Goal: Contribute content: Contribute content

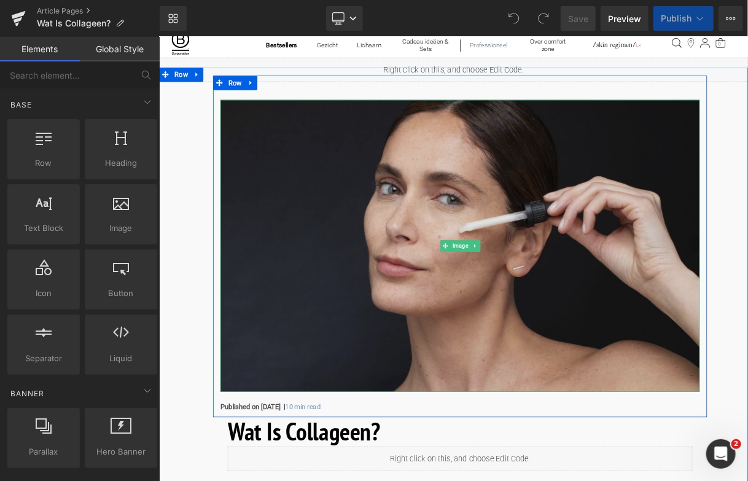
scroll to position [123, 0]
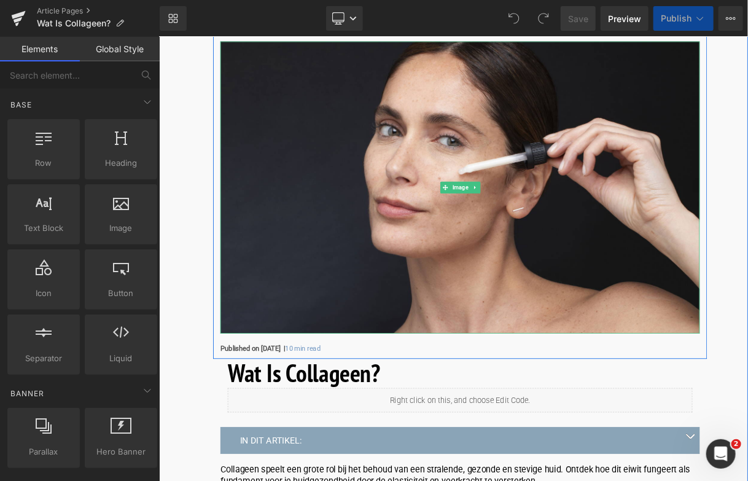
click at [317, 425] on strong "Published on [DATE] |" at bounding box center [277, 429] width 82 height 10
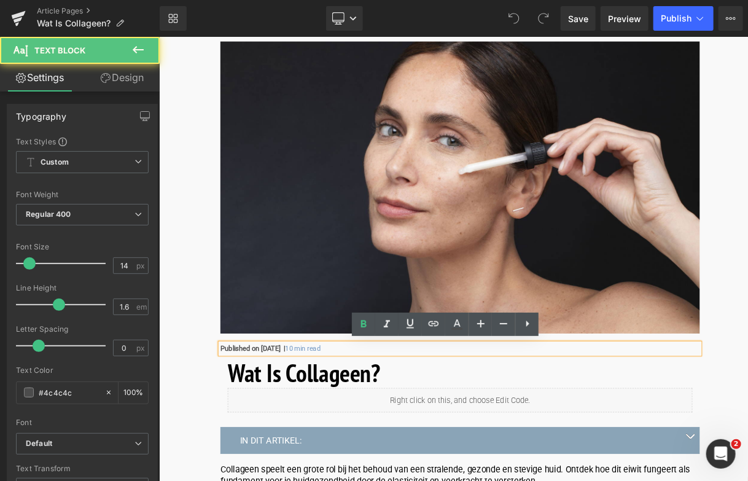
click at [280, 429] on strong "Published on [DATE] |" at bounding box center [277, 429] width 82 height 10
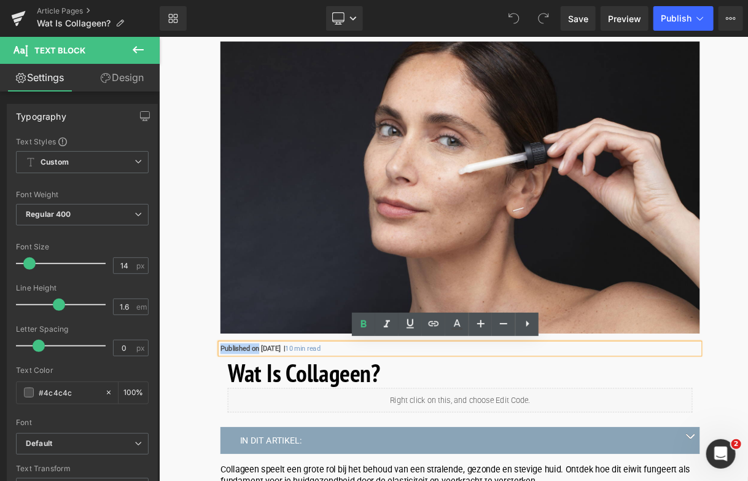
drag, startPoint x: 282, startPoint y: 429, endPoint x: 177, endPoint y: 423, distance: 105.2
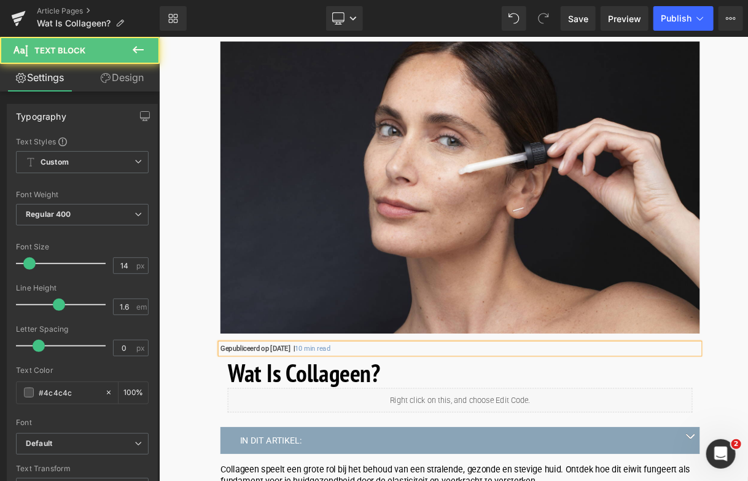
click at [330, 431] on strong "Gepubliceerd op [DATE] |" at bounding box center [283, 429] width 94 height 10
click at [456, 432] on p "Gepubliceerd op [DATE] | 10 min read" at bounding box center [538, 429] width 605 height 14
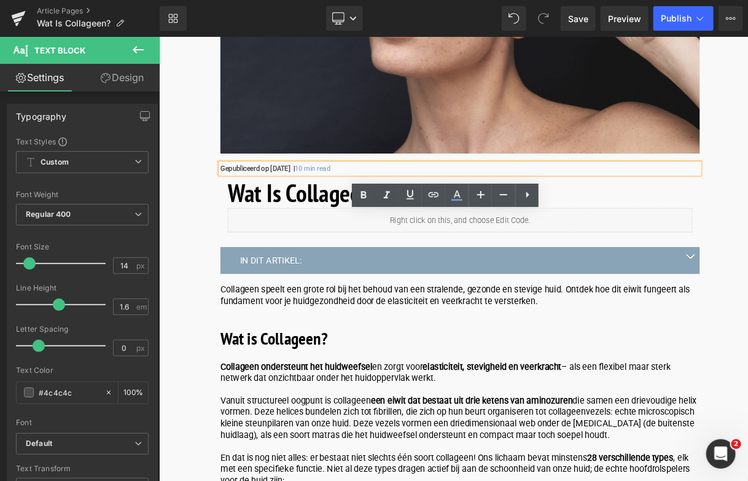
scroll to position [430, 0]
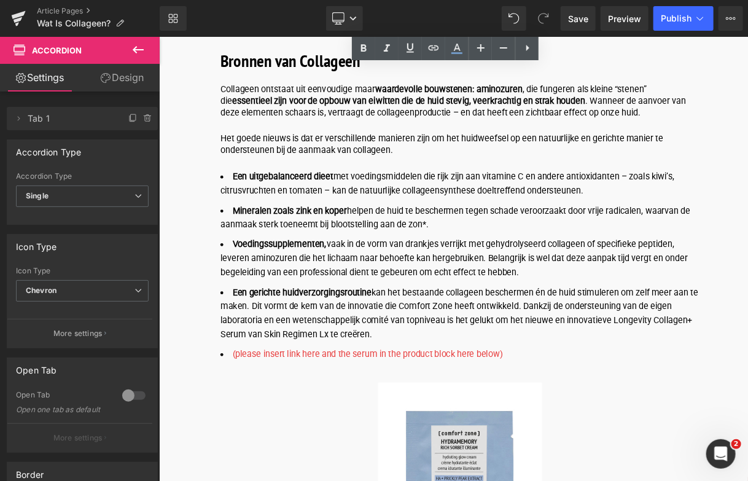
scroll to position [2026, 0]
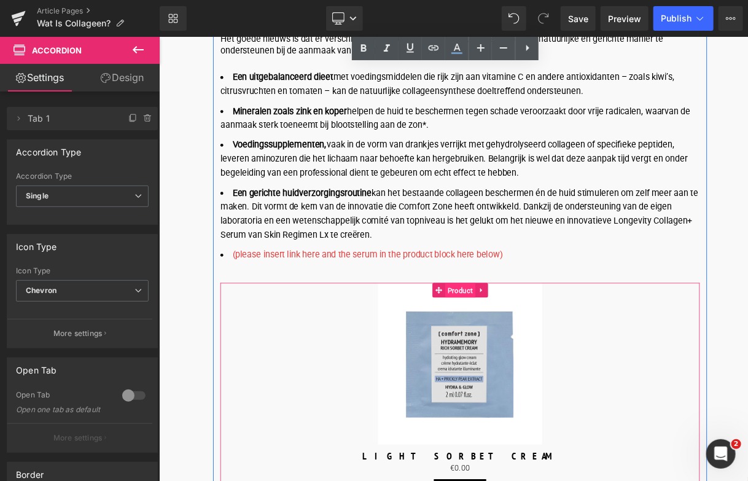
click at [538, 356] on span "Product" at bounding box center [539, 357] width 38 height 18
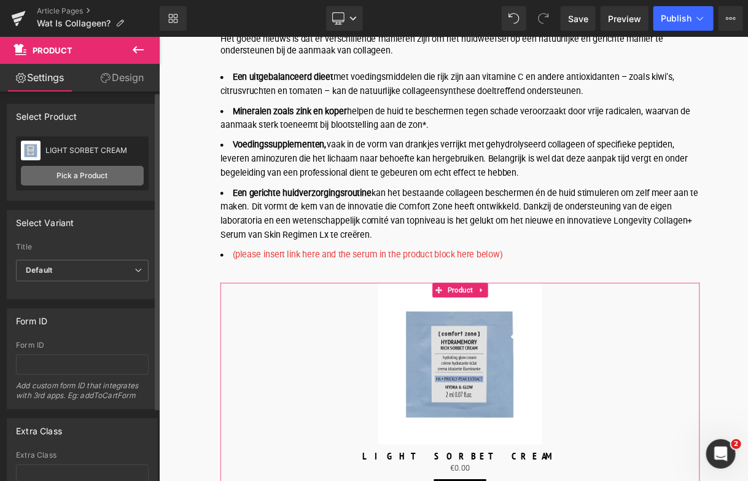
click at [90, 184] on link "Pick a Product" at bounding box center [82, 176] width 123 height 20
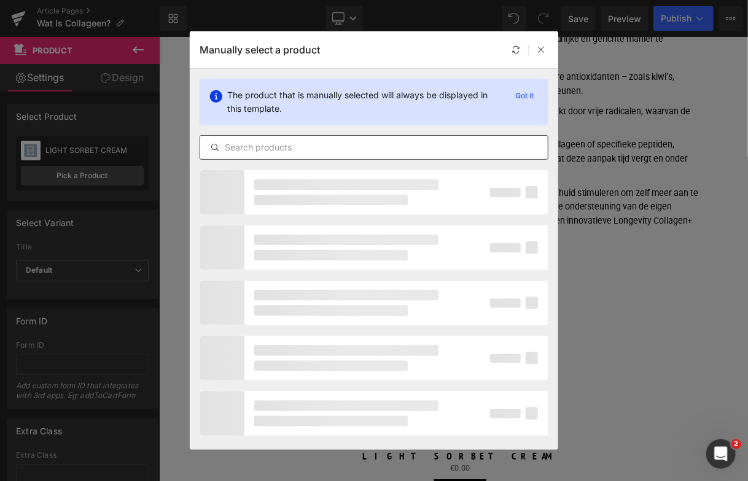
click at [362, 149] on input "text" at bounding box center [374, 147] width 348 height 15
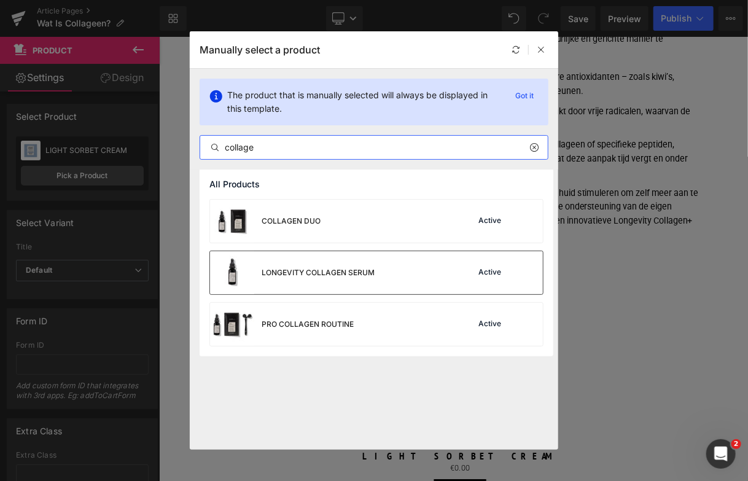
type input "collage"
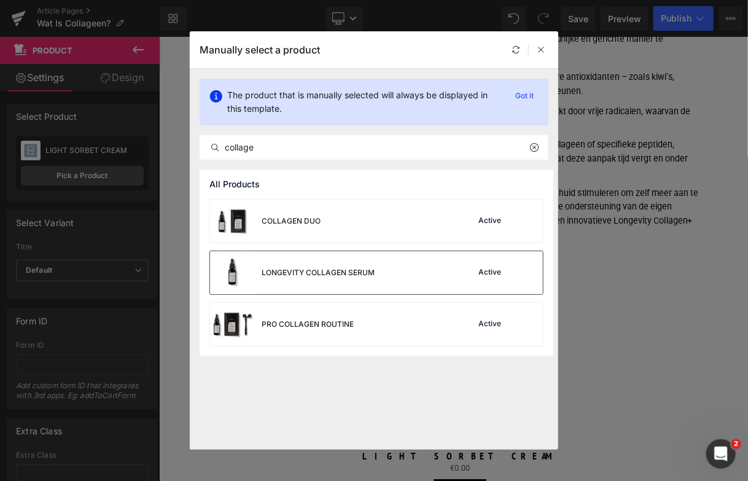
click at [362, 270] on div "LONGEVITY COLLAGEN SERUM" at bounding box center [318, 272] width 113 height 11
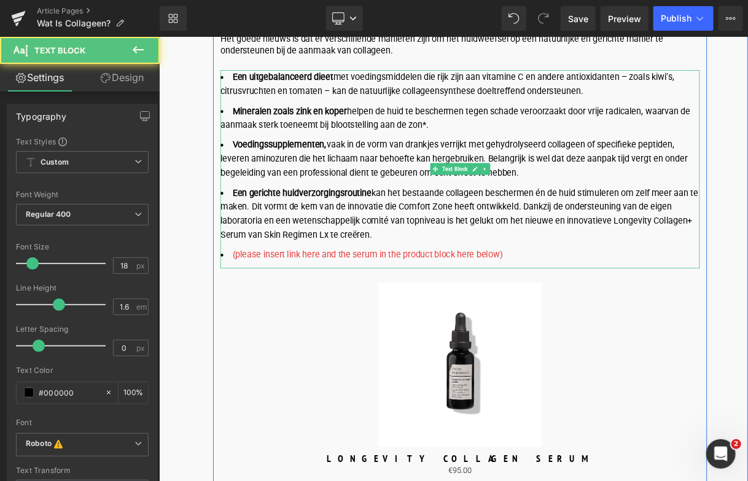
click at [591, 314] on span "(please insert link here and the serum in the product block here below)" at bounding box center [421, 311] width 341 height 13
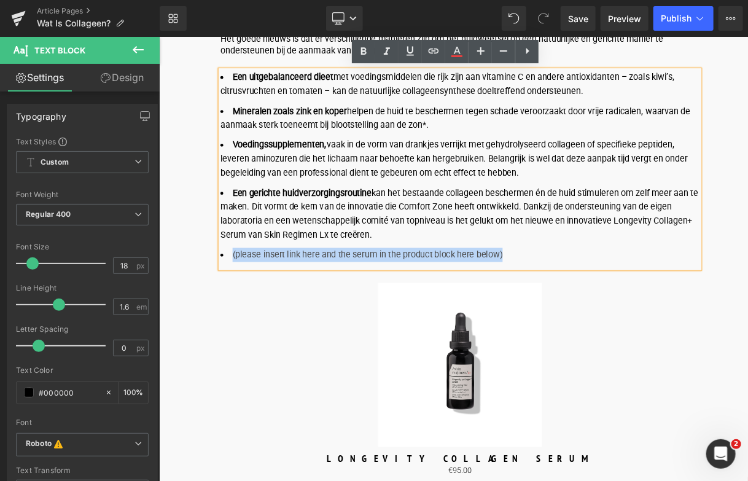
drag, startPoint x: 601, startPoint y: 309, endPoint x: 128, endPoint y: 312, distance: 473.5
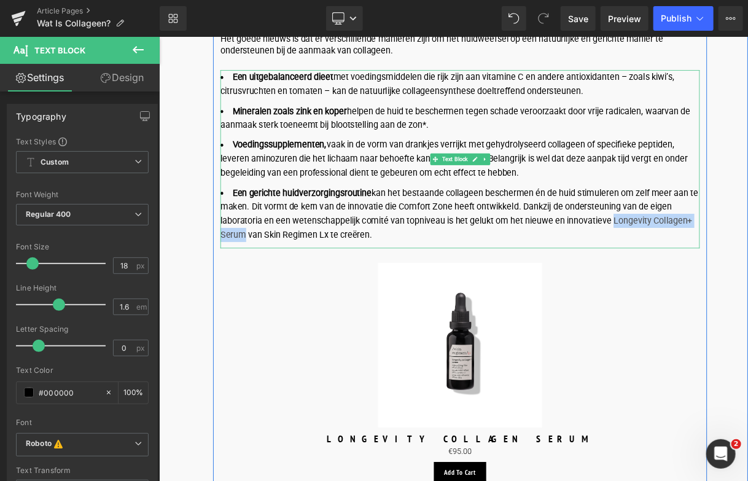
drag, startPoint x: 731, startPoint y: 266, endPoint x: 263, endPoint y: 291, distance: 468.6
click at [263, 291] on li "Een gerichte huidverzorgingsroutine kan het bestaande collageen beschermen én d…" at bounding box center [538, 260] width 605 height 71
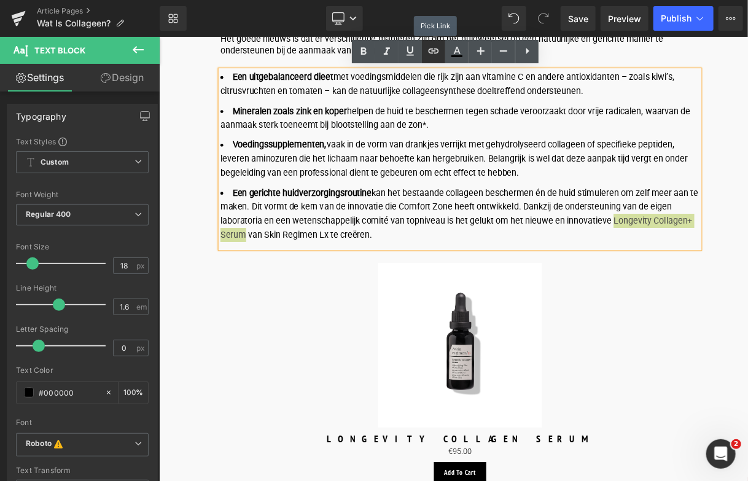
click at [430, 47] on icon at bounding box center [433, 51] width 15 height 15
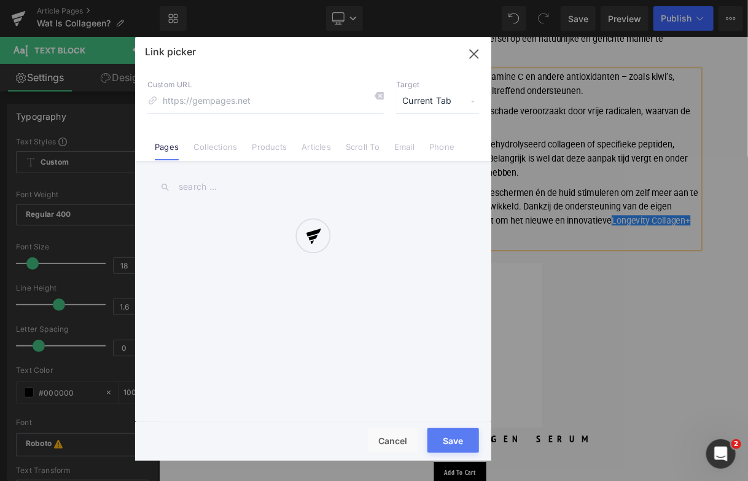
click at [604, 0] on div "Text Color Highlight Color #333333 Edit or remove link: Edit - Unlink - Cancel …" at bounding box center [374, 0] width 748 height 0
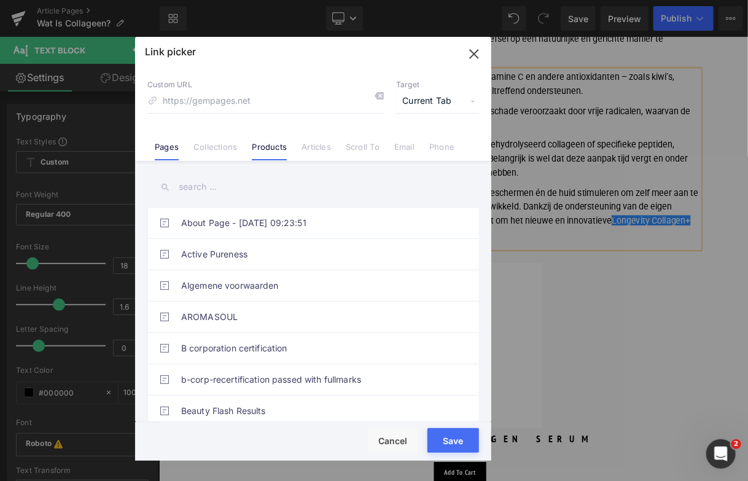
click at [282, 149] on link "Products" at bounding box center [269, 151] width 35 height 18
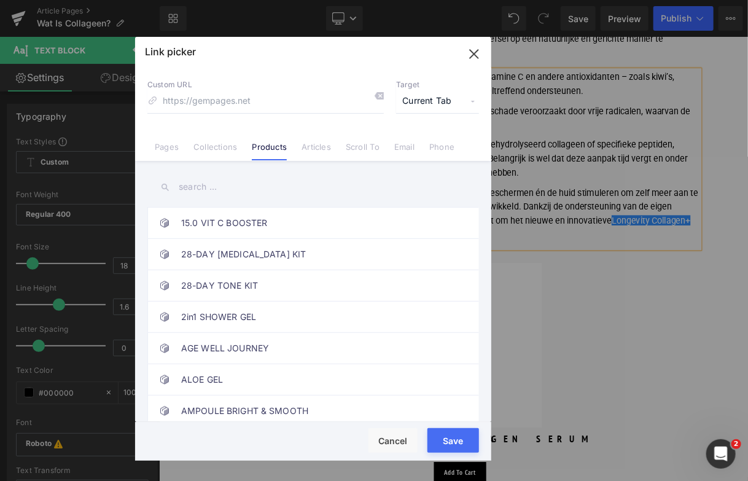
click at [230, 189] on input "text" at bounding box center [313, 187] width 332 height 28
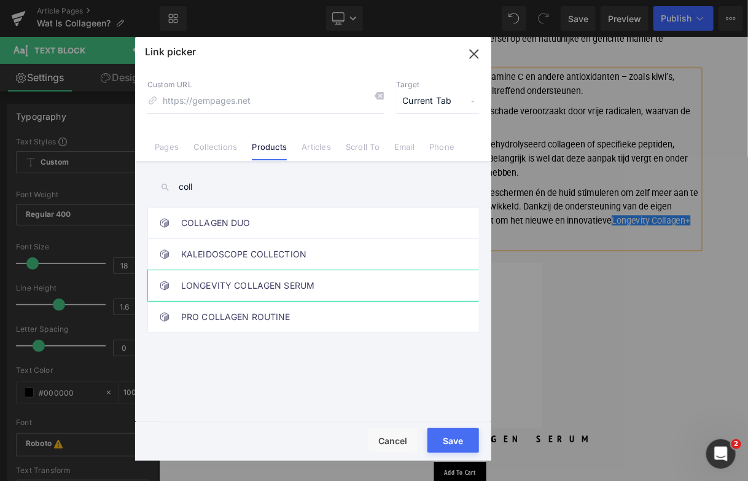
type input "coll"
click at [270, 287] on link "LONGEVITY COLLAGEN SERUM" at bounding box center [316, 285] width 270 height 31
click at [454, 445] on button "Save" at bounding box center [453, 440] width 52 height 25
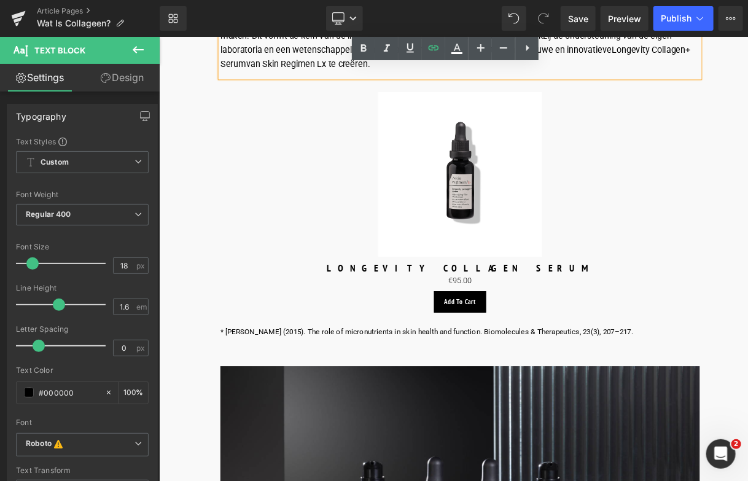
scroll to position [2272, 0]
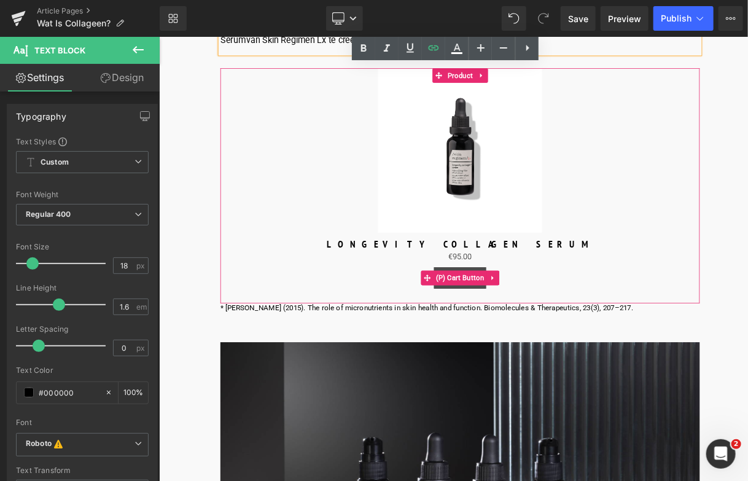
click at [539, 346] on span "(P) Cart Button" at bounding box center [539, 341] width 68 height 18
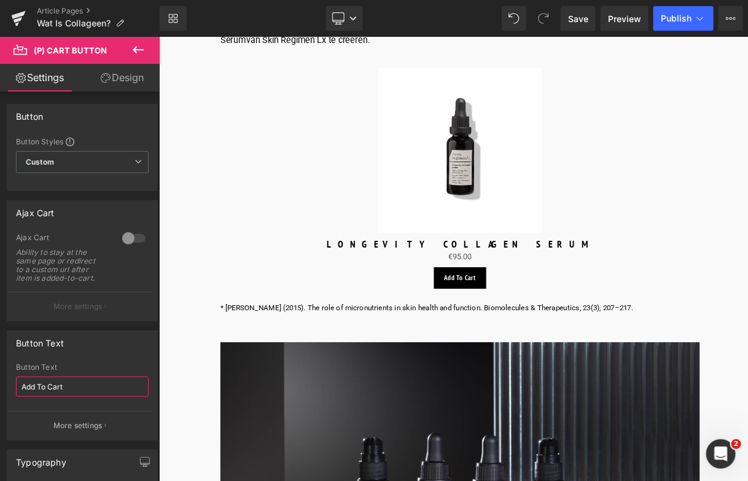
drag, startPoint x: 71, startPoint y: 385, endPoint x: -1, endPoint y: 385, distance: 71.2
click at [0, 385] on html "(P) Cart Button You are previewing how the will restyle your page. You can not …" at bounding box center [374, 240] width 748 height 481
type input "In Winkelwagen"
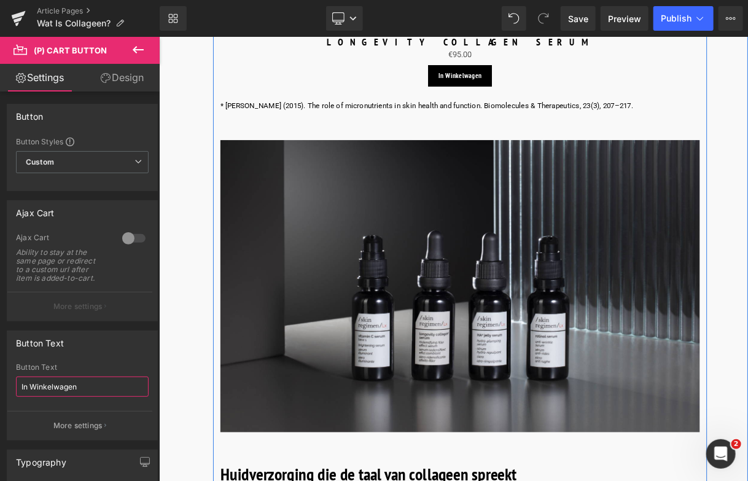
scroll to position [2641, 0]
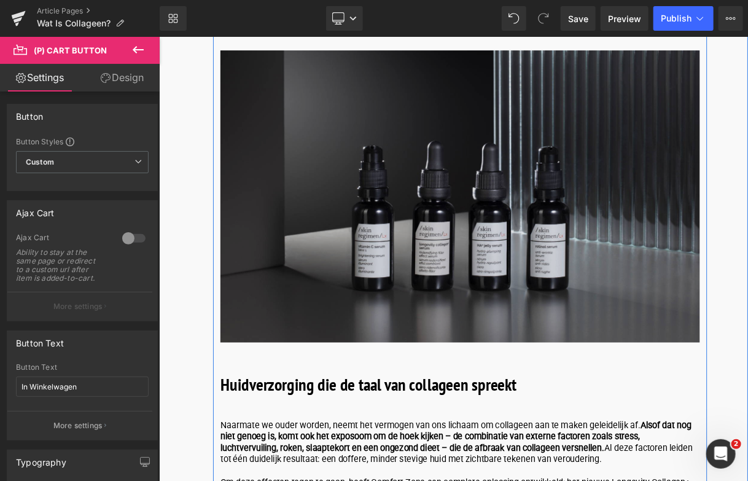
click at [611, 245] on img at bounding box center [538, 237] width 605 height 368
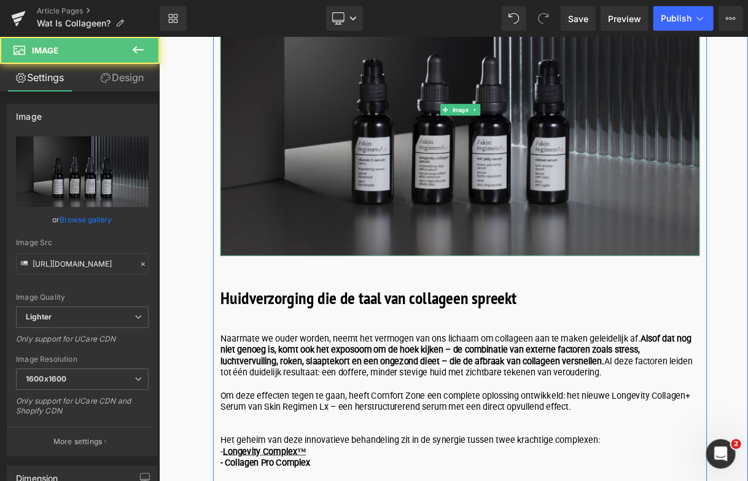
scroll to position [2825, 0]
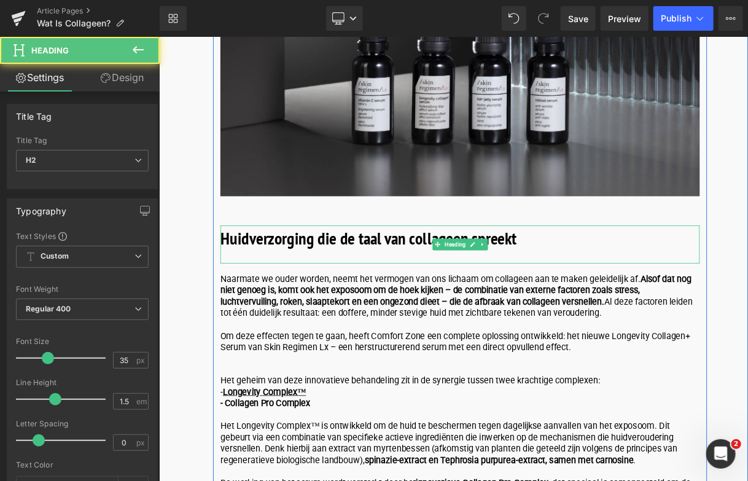
click at [595, 287] on b "Huidverzorging die de taal van collageen spreekt" at bounding box center [423, 290] width 374 height 28
click at [663, 297] on h2 "Huidverzorging die de taal van collageen spreekt" at bounding box center [538, 290] width 605 height 33
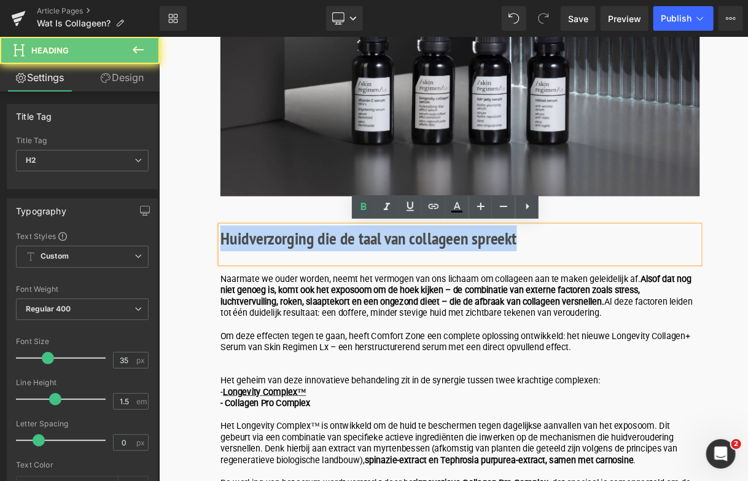
drag, startPoint x: 658, startPoint y: 293, endPoint x: 112, endPoint y: 294, distance: 545.9
click at [158, 294] on html "🚚 Gratis verzending vanaf €59 – shop jouw favorieten nu! ✨ Nu cadeau bij bested…" at bounding box center [529, 405] width 743 height 6389
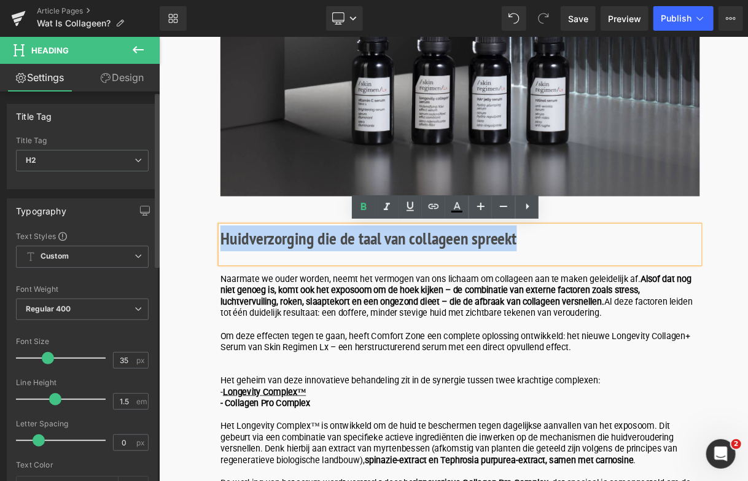
paste div
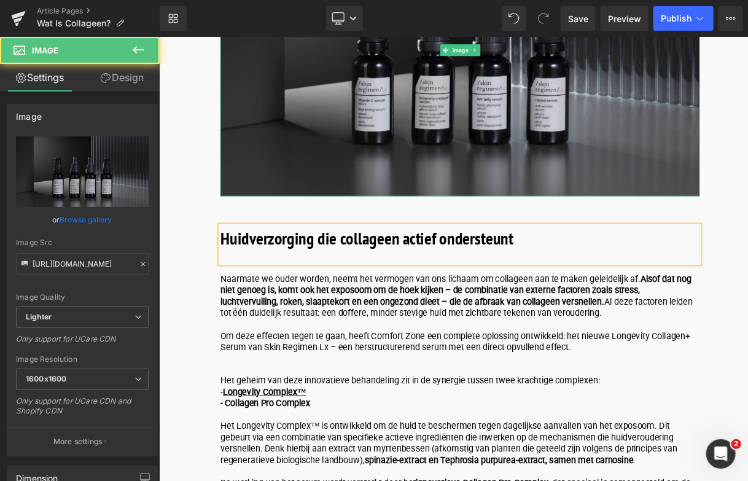
click at [492, 136] on img at bounding box center [538, 53] width 605 height 368
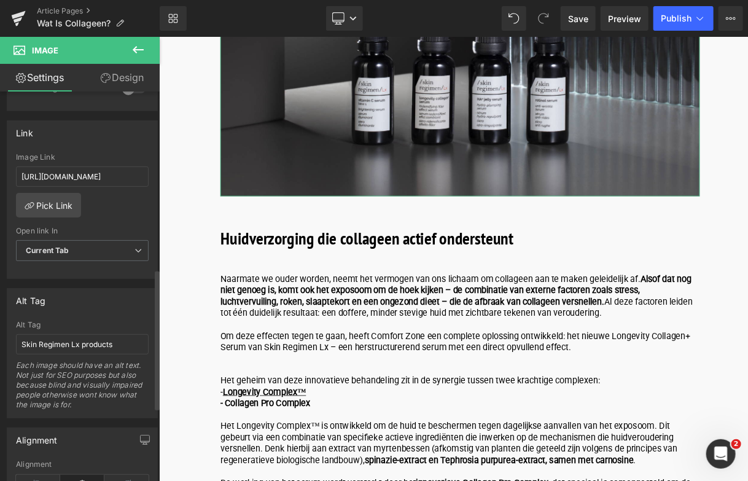
scroll to position [491, 0]
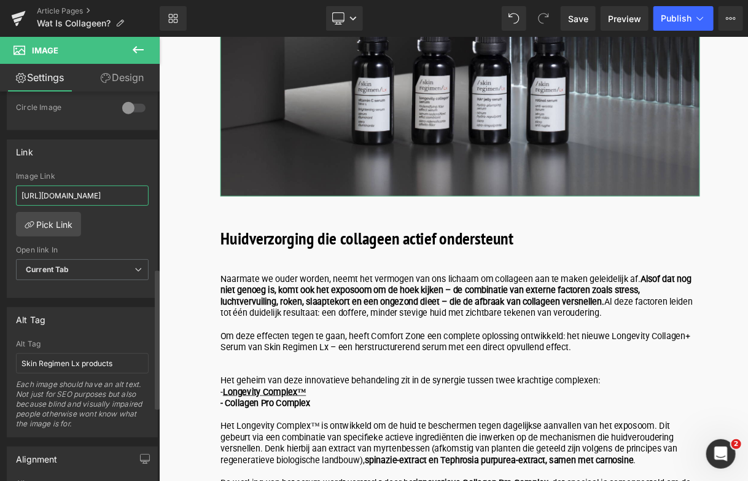
click at [133, 189] on input "[URL][DOMAIN_NAME]" at bounding box center [82, 195] width 133 height 20
drag, startPoint x: 20, startPoint y: 198, endPoint x: 54, endPoint y: 211, distance: 36.7
click at [54, 211] on div "[URL][DOMAIN_NAME] Image Link [URL][DOMAIN_NAME] Pick Link Current Tab New Tab …" at bounding box center [82, 235] width 150 height 126
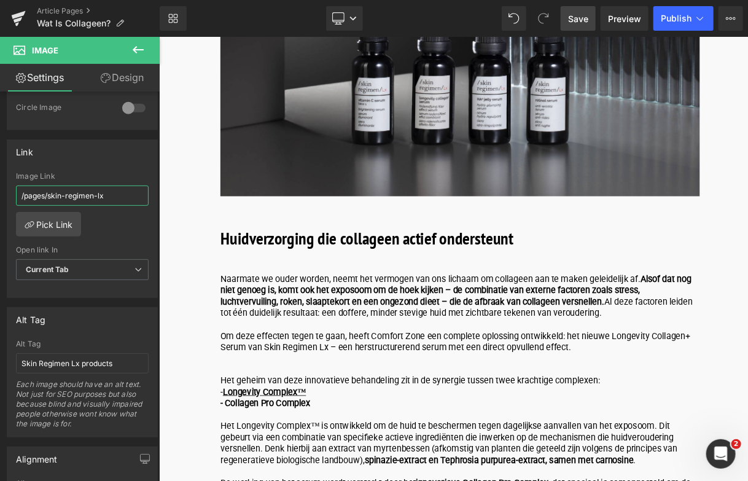
type input "/pages/skin-regimen-lx"
click at [577, 18] on span "Save" at bounding box center [578, 18] width 20 height 13
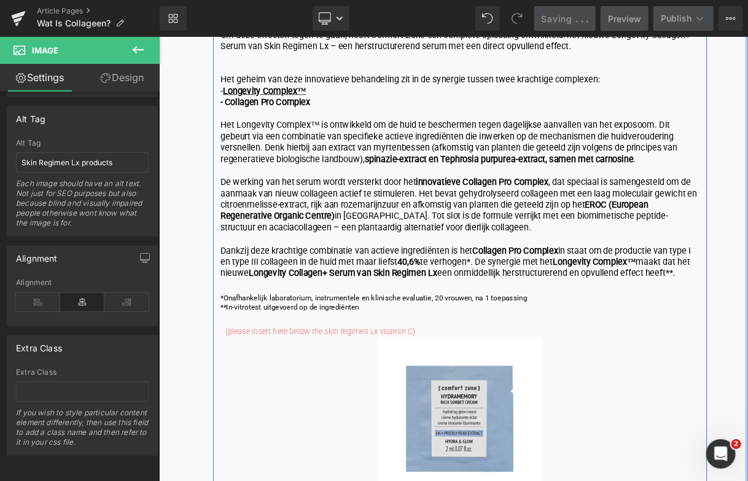
scroll to position [3316, 0]
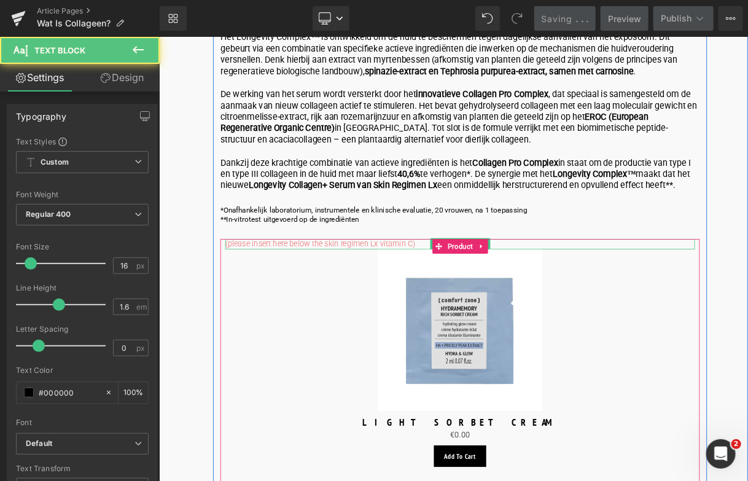
click at [453, 298] on span "(please insert here below the skin regimen Lx vitamin C)" at bounding box center [361, 297] width 239 height 12
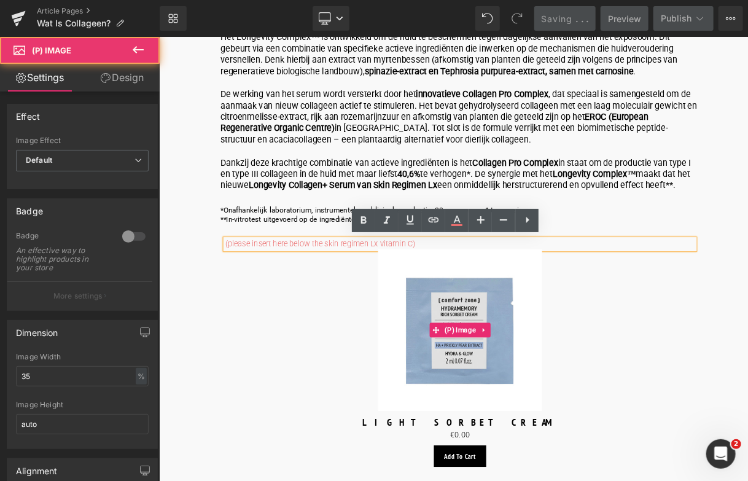
click at [521, 352] on img at bounding box center [539, 406] width 208 height 204
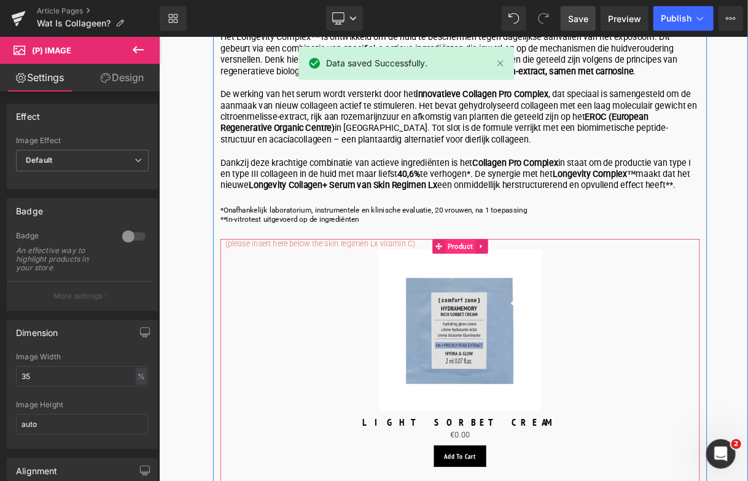
click at [534, 295] on span "Product" at bounding box center [539, 300] width 38 height 18
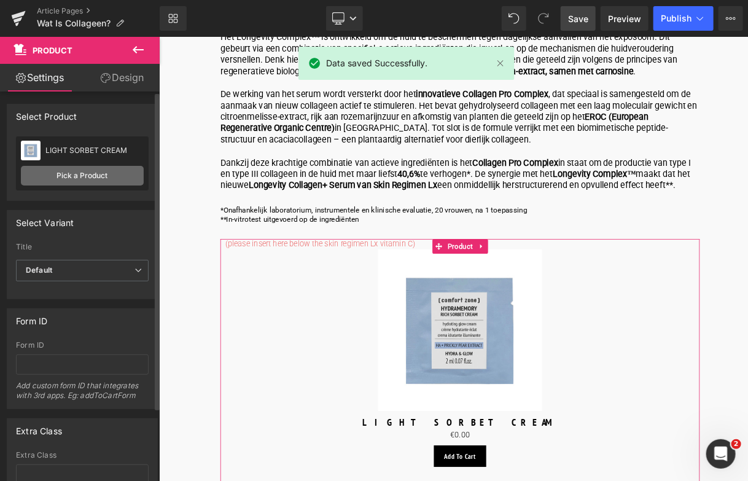
click at [93, 176] on link "Pick a Product" at bounding box center [82, 176] width 123 height 20
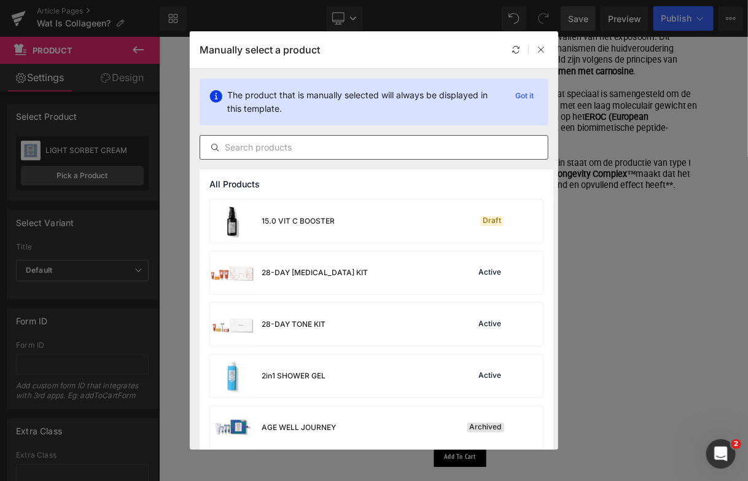
click at [292, 150] on input "text" at bounding box center [374, 147] width 348 height 15
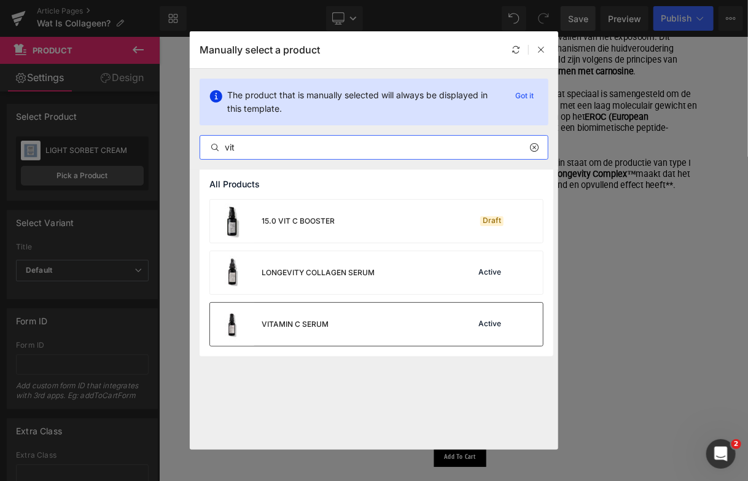
type input "vit"
click at [334, 333] on div "VITAMIN C SERUM Active" at bounding box center [376, 324] width 333 height 43
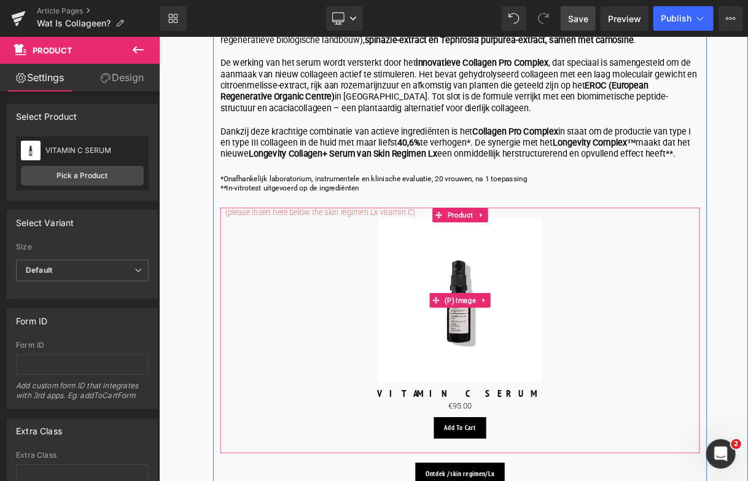
scroll to position [3377, 0]
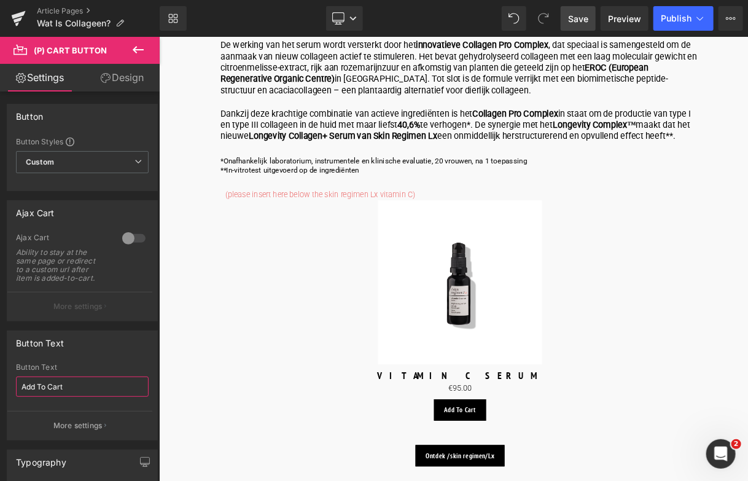
drag, startPoint x: 81, startPoint y: 383, endPoint x: 14, endPoint y: 316, distance: 94.7
click at [0, 369] on html "(P) Cart Button You are previewing how the will restyle your page. You can not …" at bounding box center [374, 240] width 748 height 481
type input "In Winkelwagen"
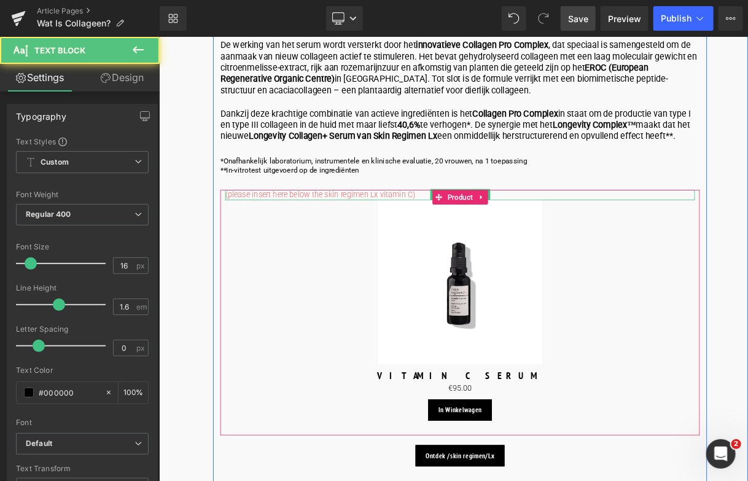
click at [482, 235] on p "(please insert here below the skin regimen Lx vitamin C)" at bounding box center [538, 236] width 593 height 13
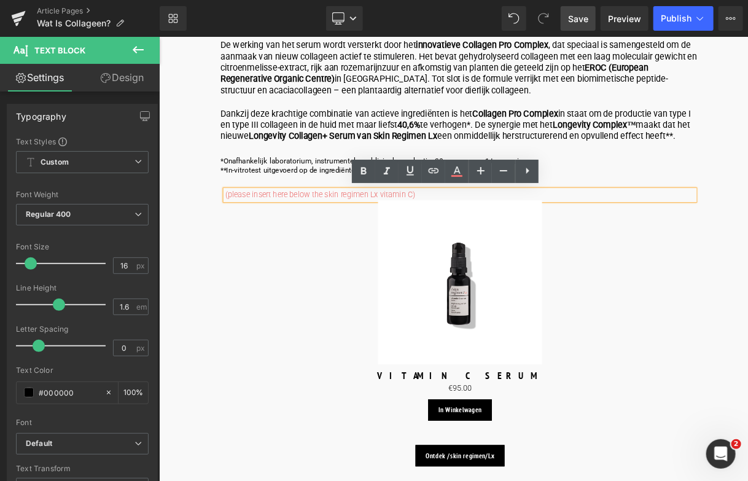
drag, startPoint x: 482, startPoint y: 235, endPoint x: 152, endPoint y: 226, distance: 329.9
click at [252, 235] on span "(please insert here below the skin regimen Lx vitamin C)" at bounding box center [361, 236] width 239 height 12
click at [242, 237] on div "(please insert here below the skin regimen Lx vitamin C)" at bounding box center [538, 236] width 593 height 13
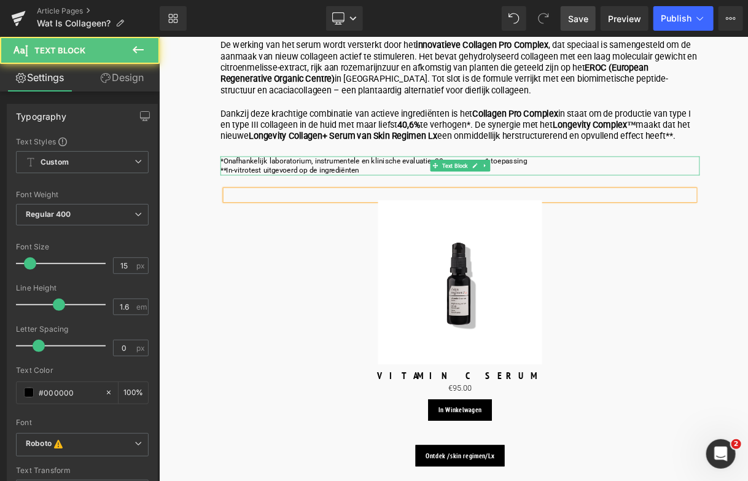
click at [747, 197] on p "*Onafhankelijk laboratorium, instrumentele en klinische evaluatie, 20 vrouwen, …" at bounding box center [538, 193] width 605 height 12
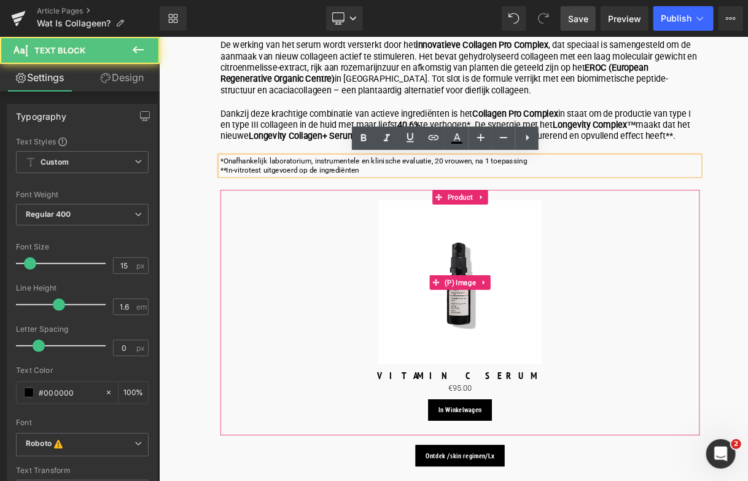
click at [747, 341] on link "Sale Off" at bounding box center [538, 347] width 593 height 208
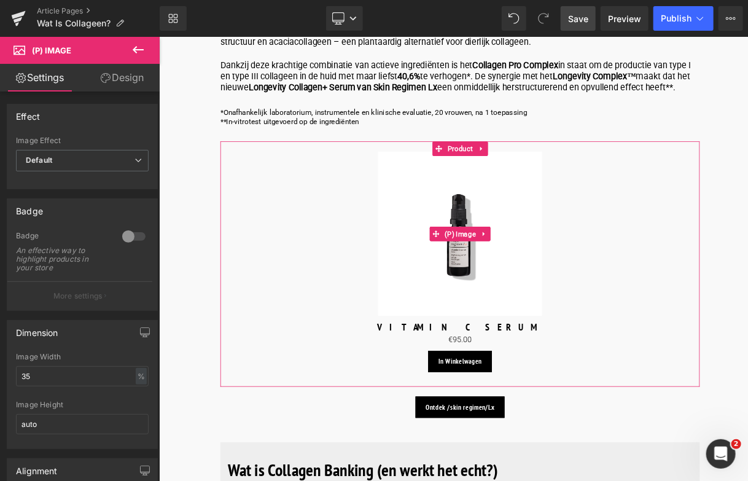
scroll to position [3500, 0]
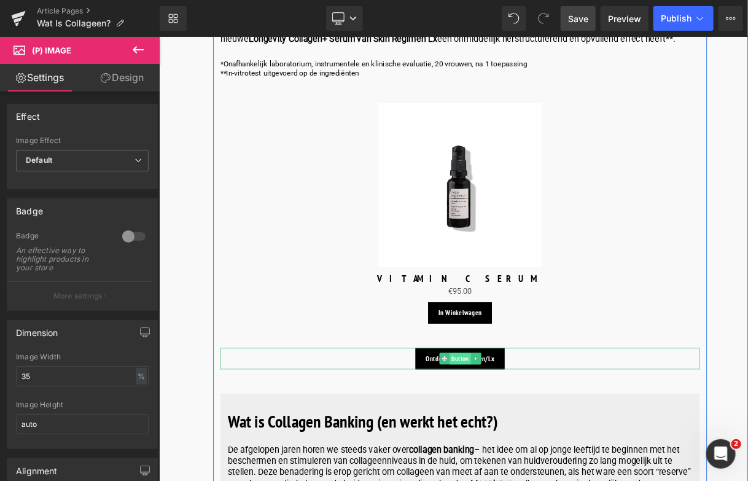
click at [548, 445] on span "Button" at bounding box center [538, 442] width 27 height 15
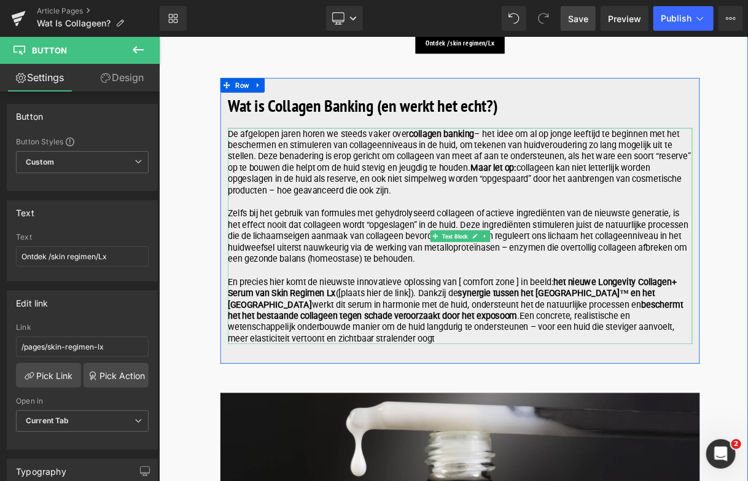
scroll to position [3930, 0]
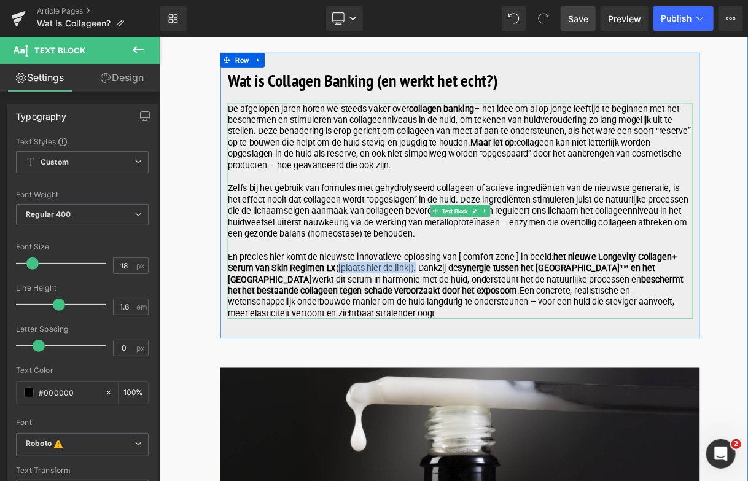
drag, startPoint x: 480, startPoint y: 328, endPoint x: 382, endPoint y: 331, distance: 98.3
click at [382, 331] on p "En precies hier komt de nieuwste innovatieve oplossing van [ comfort zone ] in …" at bounding box center [538, 349] width 586 height 86
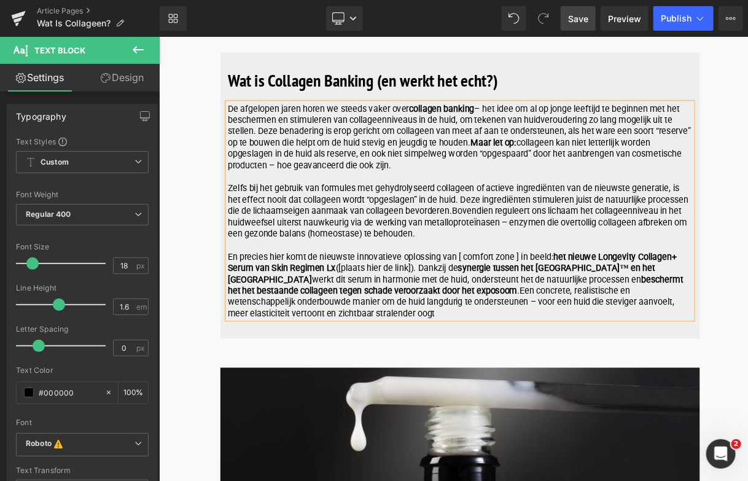
click at [469, 354] on strong "beschermt het het bestaande collageen tegen schade veroorzaakt door het exposoom" at bounding box center [532, 349] width 575 height 27
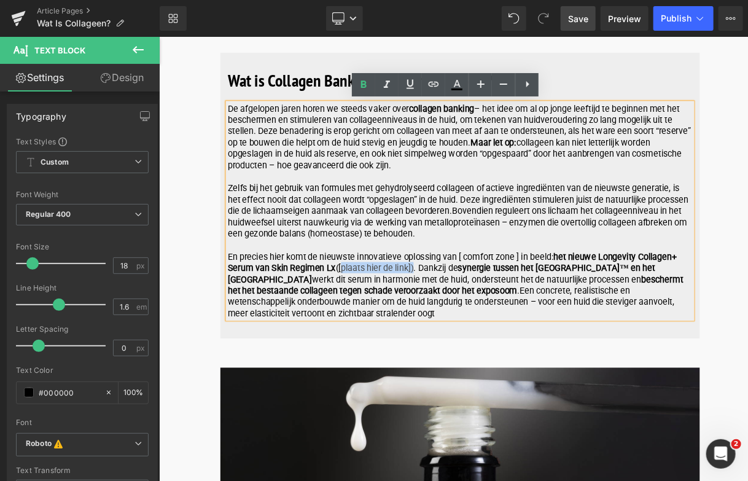
drag, startPoint x: 479, startPoint y: 328, endPoint x: 384, endPoint y: 333, distance: 95.3
click at [384, 333] on p "En precies hier komt de nieuwste innovatieve oplossing van [ comfort zone ] in …" at bounding box center [538, 349] width 586 height 86
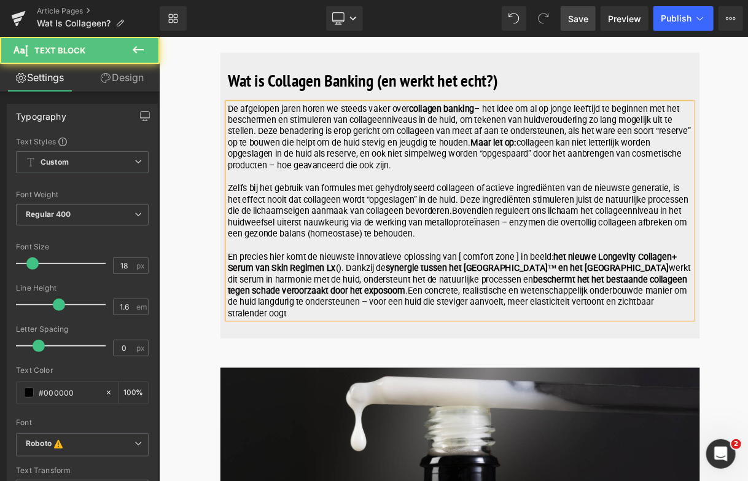
click at [390, 326] on p "En precies hier komt de nieuwste innovatieve oplossing van [ comfort zone ] in …" at bounding box center [538, 349] width 586 height 86
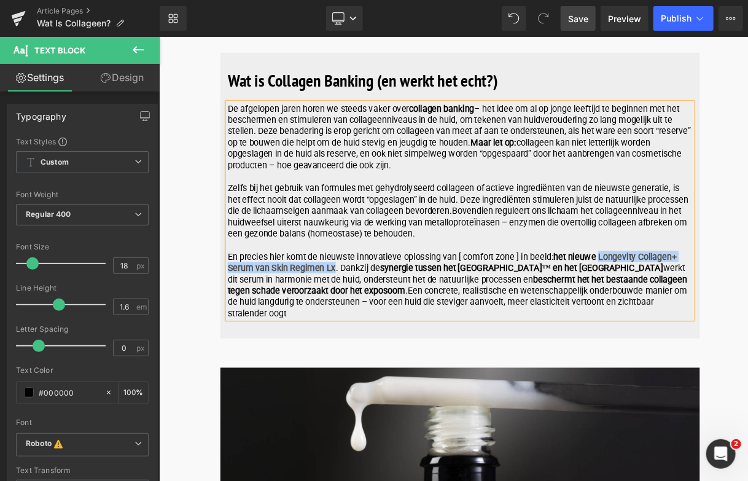
drag, startPoint x: 715, startPoint y: 318, endPoint x: 379, endPoint y: 331, distance: 336.1
click at [379, 331] on p "En precies hier komt de nieuwste innovatieve oplossing van [ comfort zone ] in …" at bounding box center [538, 349] width 586 height 86
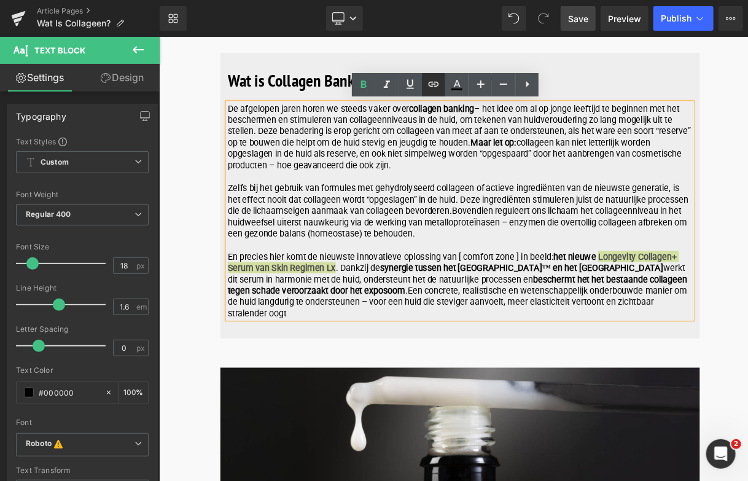
click at [434, 85] on icon at bounding box center [434, 84] width 10 height 5
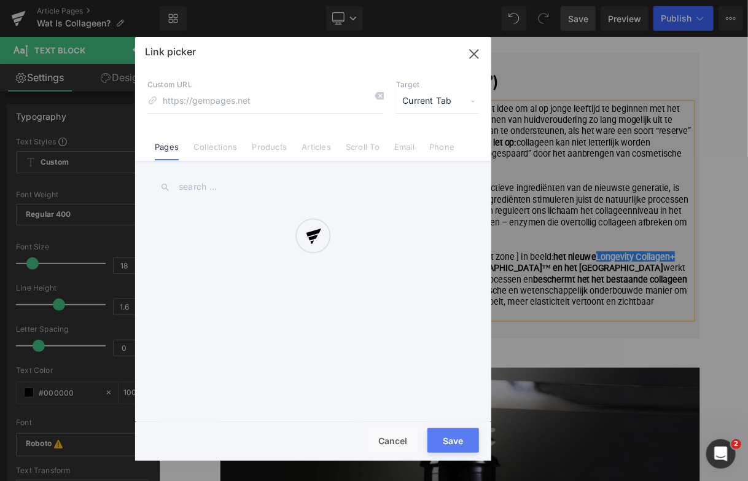
click at [603, 0] on div "Text Color Highlight Color #333333 Edit or remove link: Edit - Unlink - Cancel …" at bounding box center [374, 0] width 748 height 0
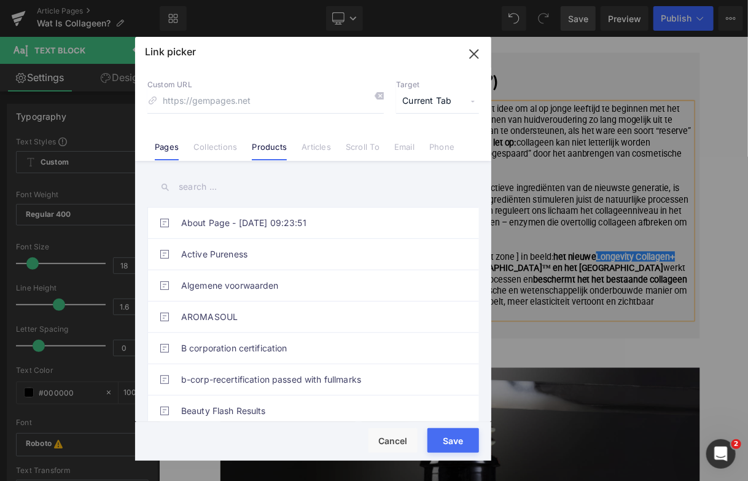
click at [264, 147] on link "Products" at bounding box center [269, 151] width 35 height 18
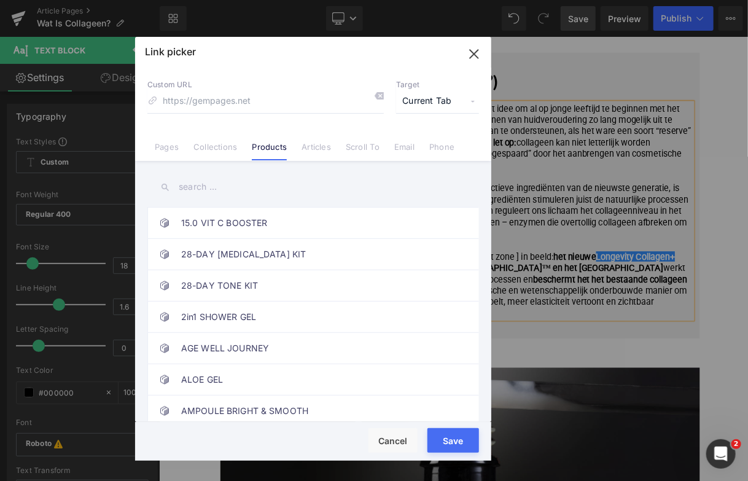
click at [250, 196] on input "text" at bounding box center [313, 187] width 332 height 28
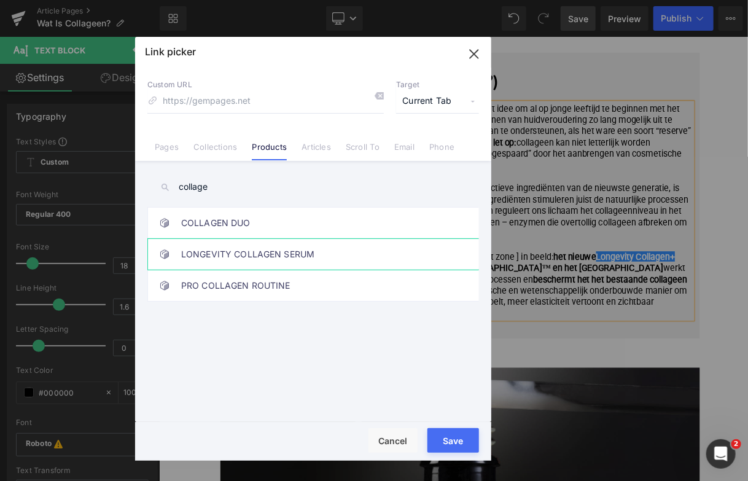
type input "collage"
click at [257, 252] on link "LONGEVITY COLLAGEN SERUM" at bounding box center [316, 254] width 270 height 31
click at [459, 440] on button "Save" at bounding box center [453, 440] width 52 height 25
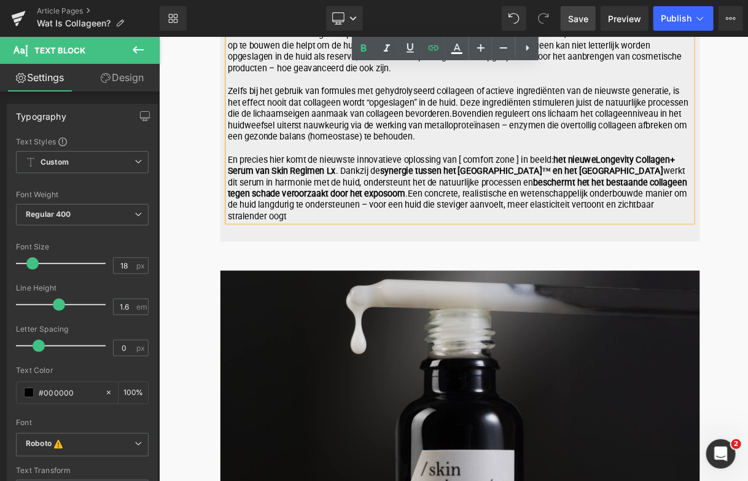
scroll to position [4299, 0]
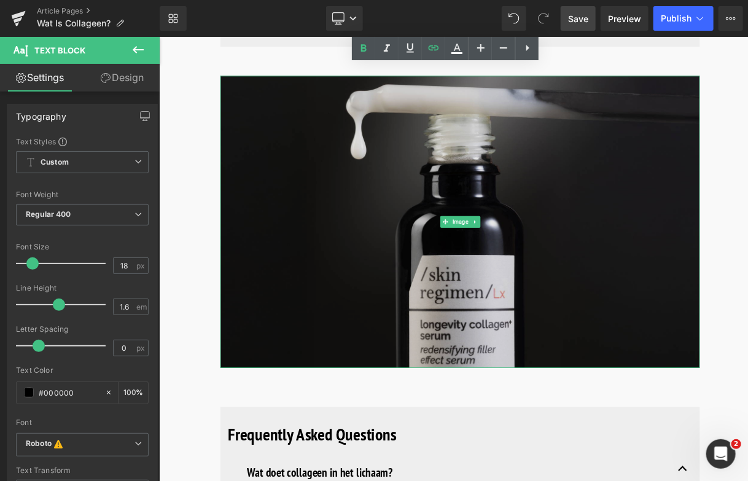
click at [419, 280] on img at bounding box center [538, 269] width 605 height 368
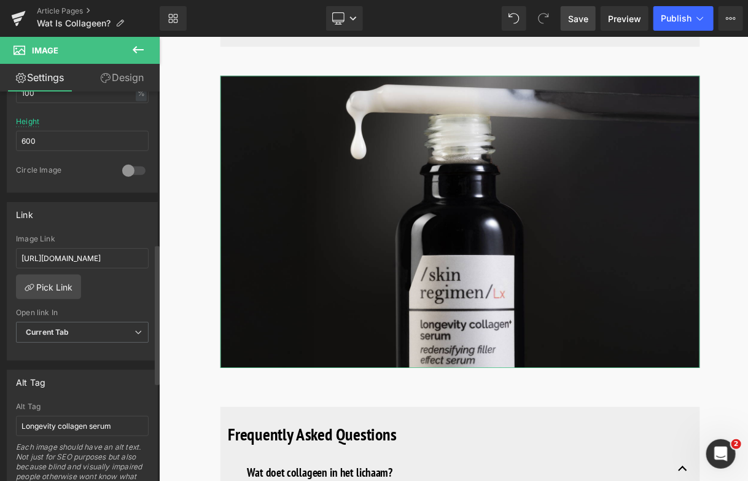
scroll to position [430, 0]
click at [133, 259] on input "[URL][DOMAIN_NAME]" at bounding box center [82, 257] width 133 height 20
drag, startPoint x: 20, startPoint y: 251, endPoint x: 56, endPoint y: 267, distance: 39.8
click at [56, 267] on div "Image Link [URL][DOMAIN_NAME]" at bounding box center [82, 253] width 133 height 40
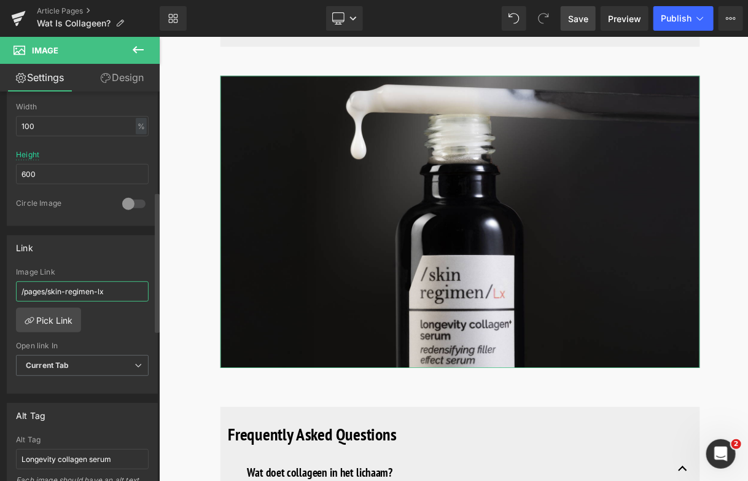
scroll to position [246, 0]
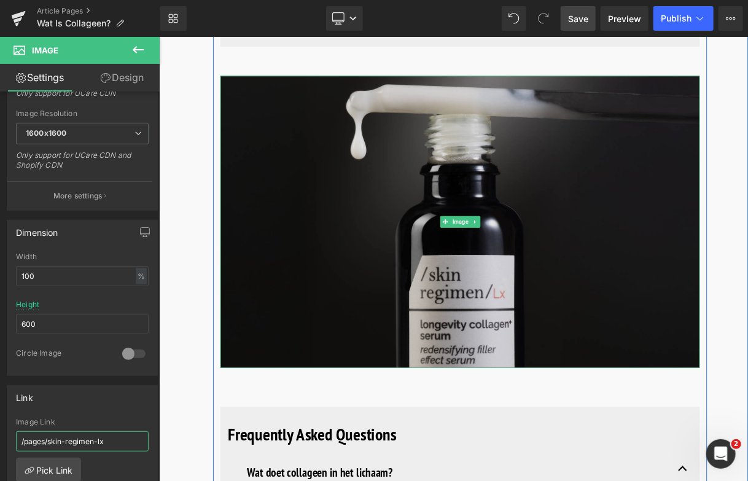
type input "/pages/skin-regimen-lx"
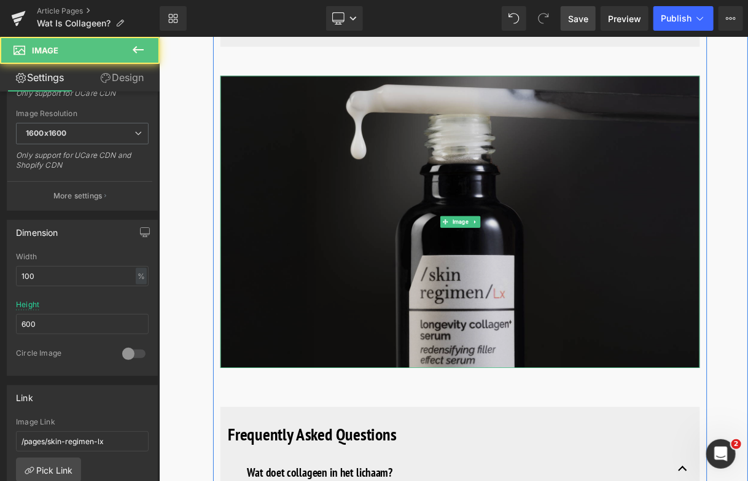
click at [399, 339] on img at bounding box center [538, 269] width 605 height 368
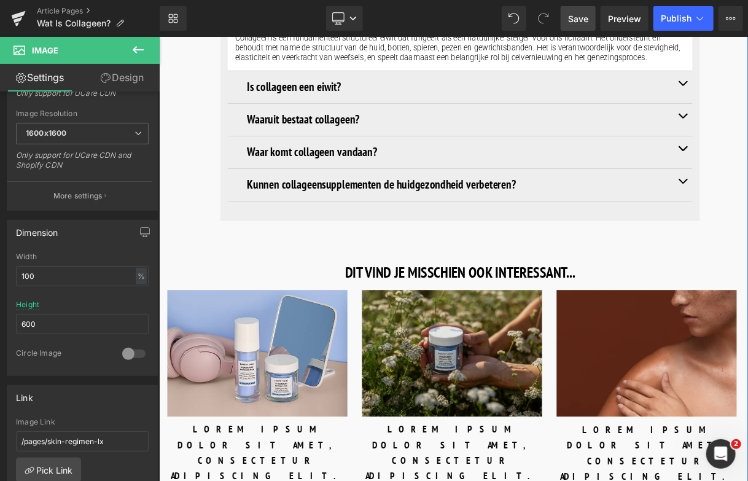
scroll to position [4913, 0]
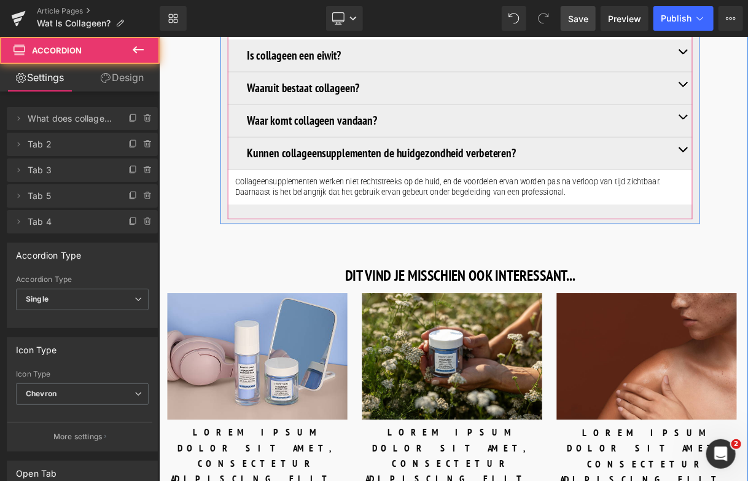
scroll to position [4855, 0]
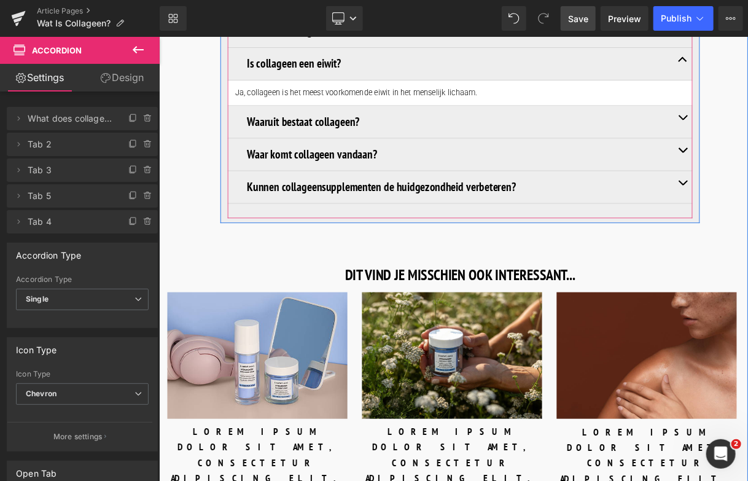
scroll to position [4733, 0]
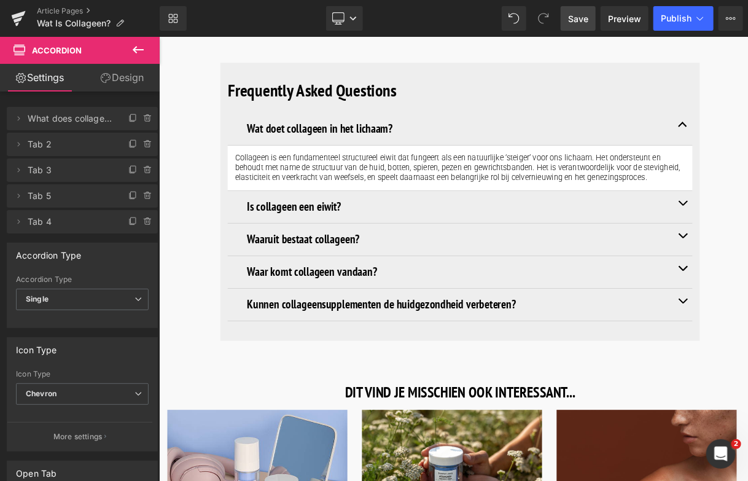
click at [583, 15] on span "Save" at bounding box center [578, 18] width 20 height 13
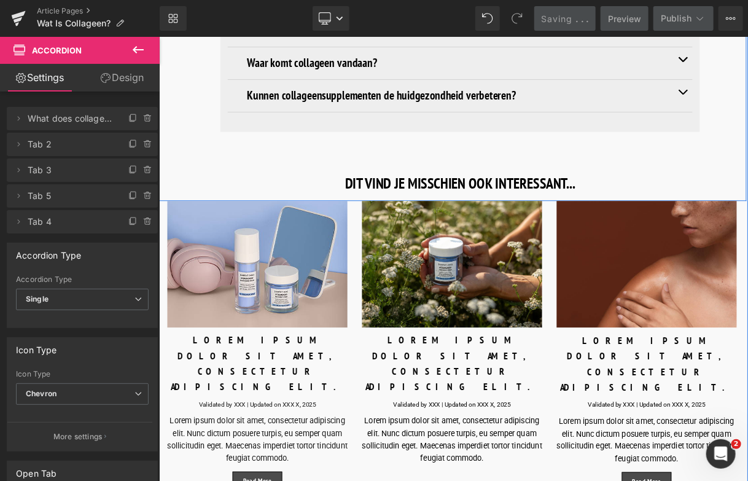
scroll to position [5040, 0]
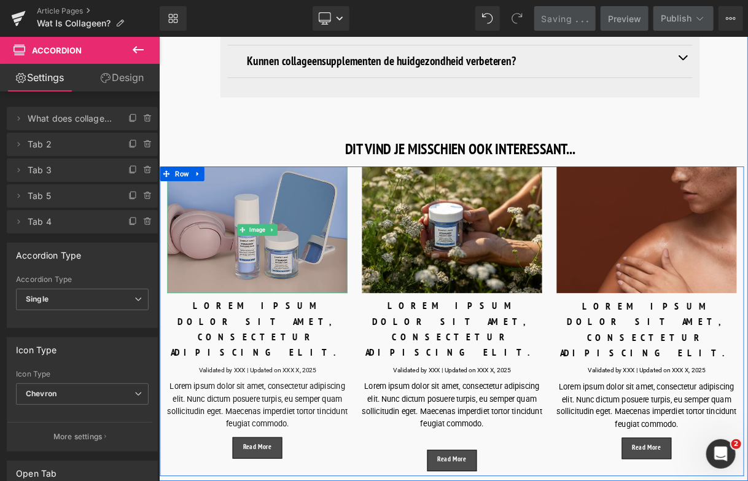
click at [257, 316] on img at bounding box center [282, 280] width 227 height 160
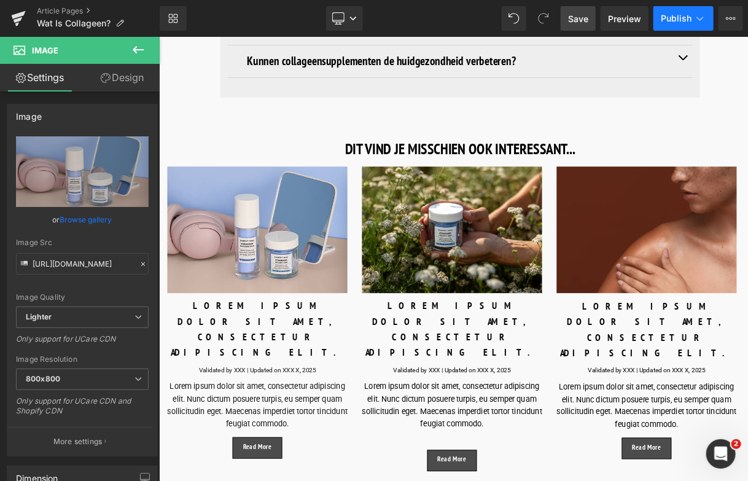
click at [685, 14] on span "Publish" at bounding box center [676, 19] width 31 height 10
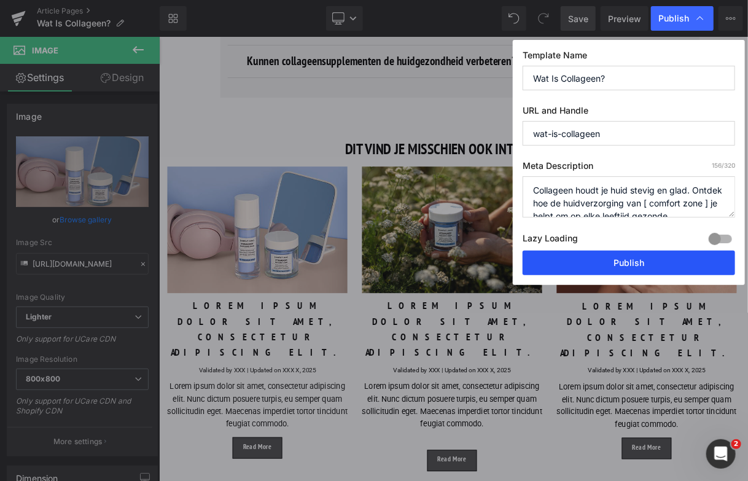
click at [622, 262] on button "Publish" at bounding box center [629, 263] width 212 height 25
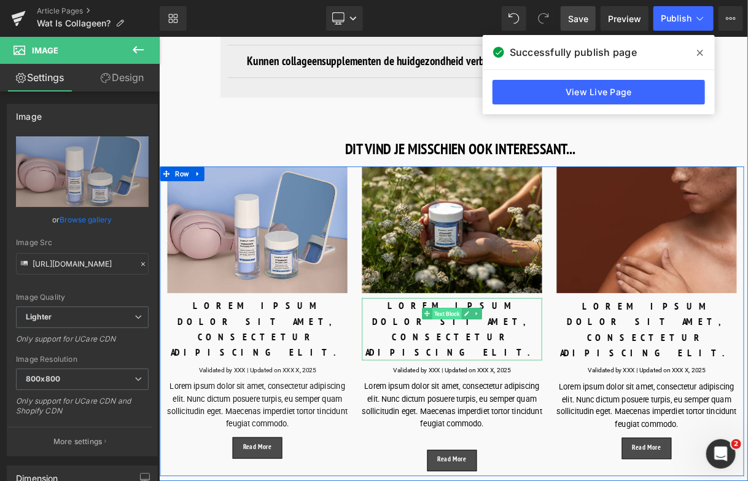
click at [506, 378] on span "Text Block" at bounding box center [521, 385] width 37 height 15
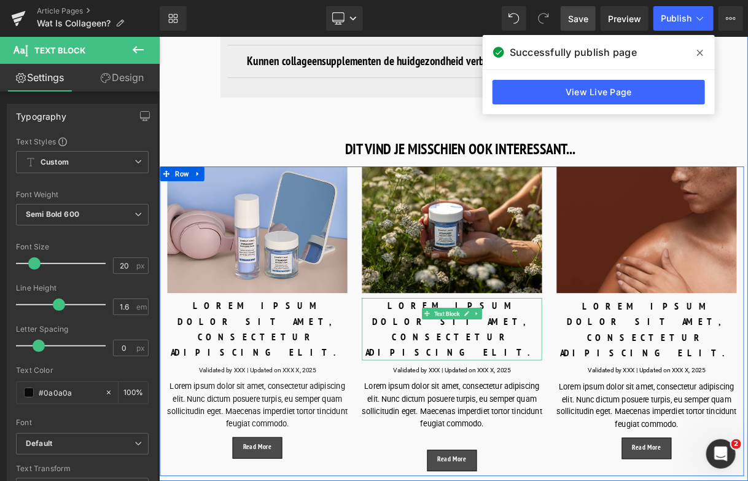
drag, startPoint x: 423, startPoint y: 376, endPoint x: 580, endPoint y: 394, distance: 158.2
click at [580, 394] on div "LOREM IPSUM DOLOR SIT AMET, CONSECTETUR ADIPISCING ELIT." at bounding box center [527, 404] width 227 height 79
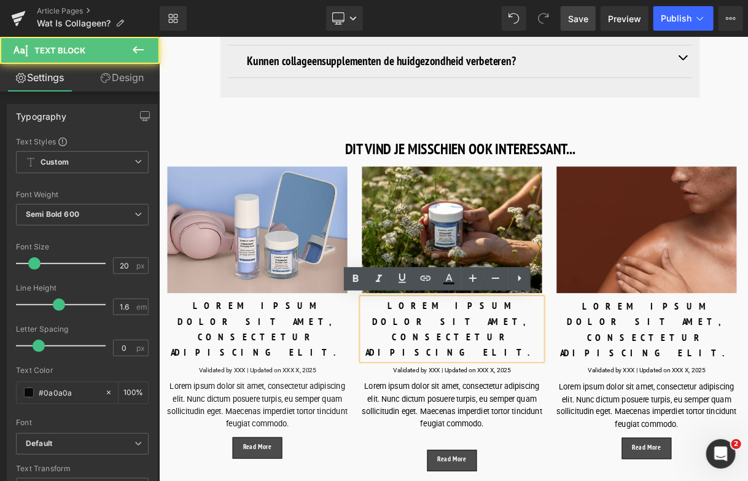
click at [586, 405] on div "LOREM IPSUM DOLOR SIT AMET, CONSECTETUR ADIPISCING ELIT." at bounding box center [527, 404] width 227 height 79
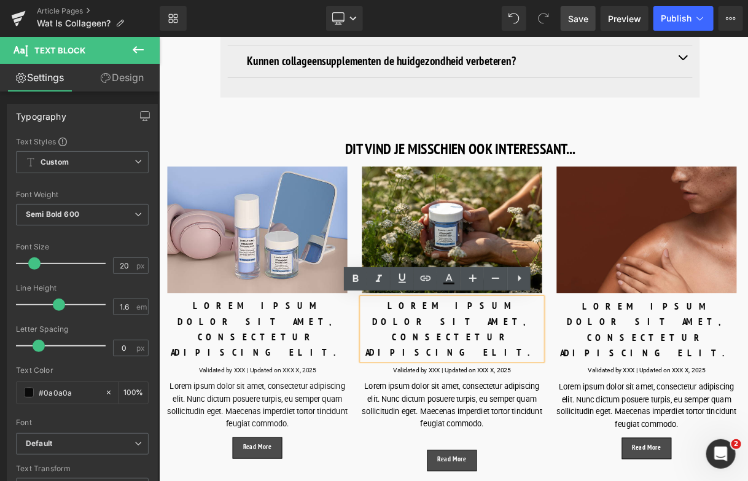
drag, startPoint x: 574, startPoint y: 391, endPoint x: 413, endPoint y: 379, distance: 161.9
click at [414, 379] on div "LOREM IPSUM DOLOR SIT AMET, CONSECTETUR ADIPISCING ELIT." at bounding box center [527, 404] width 227 height 79
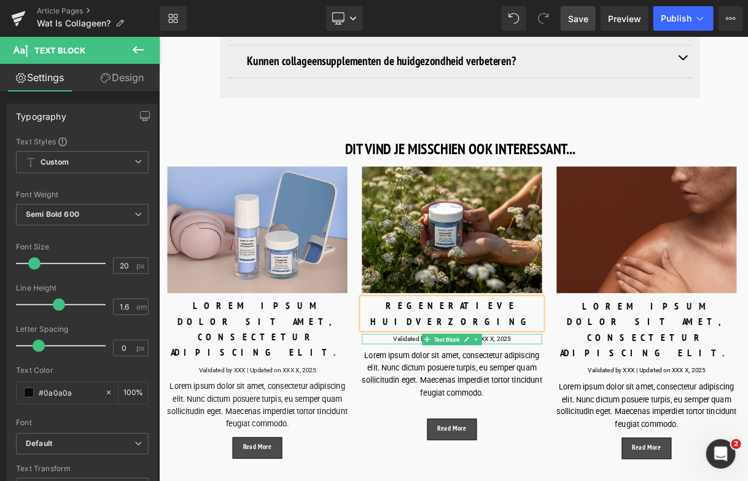
click at [474, 411] on div "Validated by XXX | Updated on XXX X, 2025" at bounding box center [527, 417] width 227 height 13
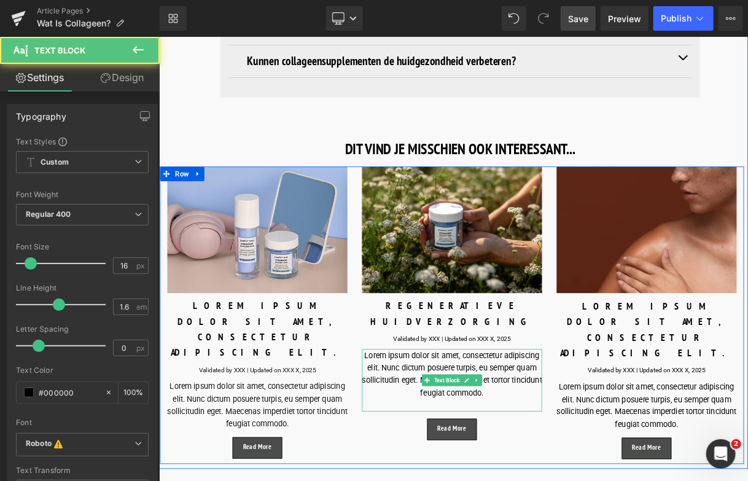
click at [452, 430] on div "Lorem ipsum dolor sit amet, consectetur adipiscing elit. Nunc dictum posuere tu…" at bounding box center [527, 469] width 227 height 79
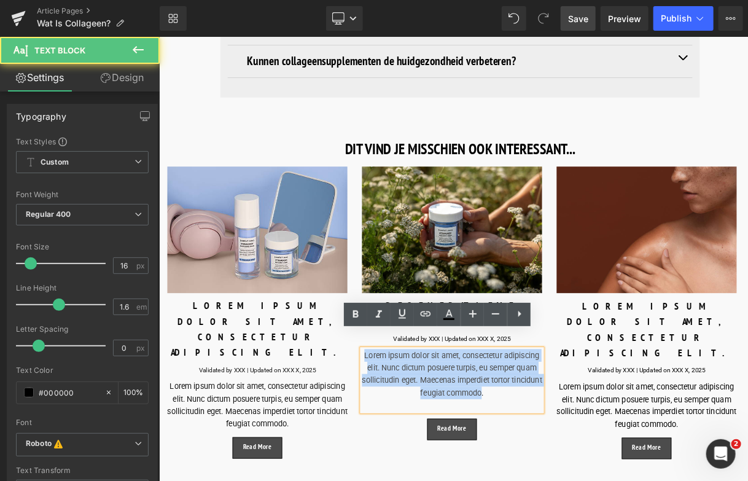
drag, startPoint x: 413, startPoint y: 413, endPoint x: 583, endPoint y: 463, distance: 177.8
click at [583, 463] on div "Lorem ipsum dolor sit amet, consectetur adipiscing elit. Nunc dictum posuere tu…" at bounding box center [527, 469] width 227 height 79
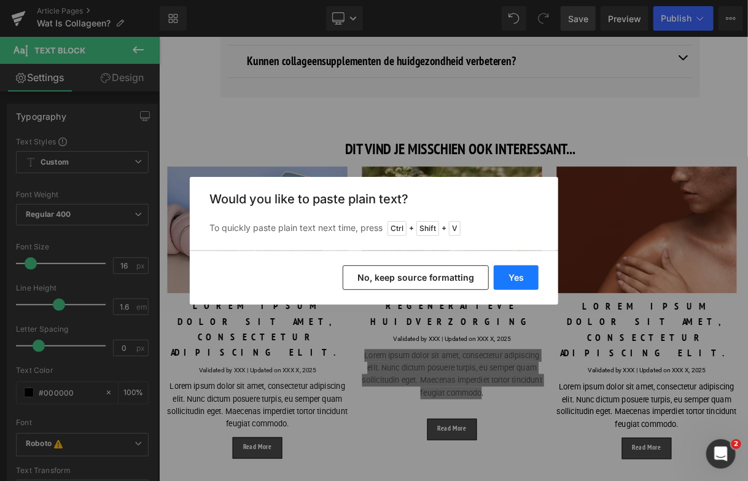
click at [519, 278] on button "Yes" at bounding box center [516, 277] width 45 height 25
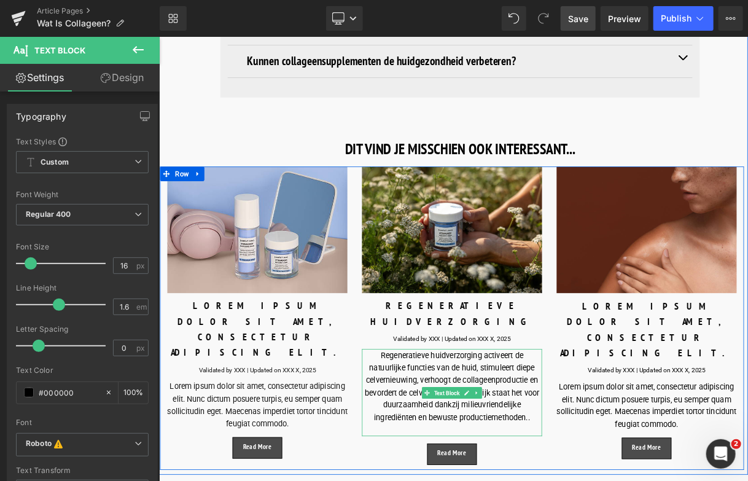
click at [485, 450] on div "Regeneratieve huidverzorging activeert de natuurlijke functies van de huid, sti…" at bounding box center [527, 485] width 227 height 110
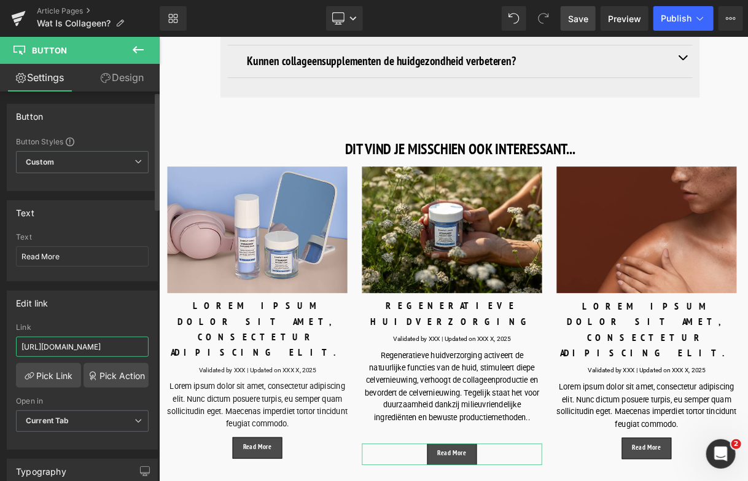
click at [130, 344] on input "[URL][DOMAIN_NAME]" at bounding box center [82, 347] width 133 height 20
click at [61, 379] on link "Pick Link" at bounding box center [48, 375] width 65 height 25
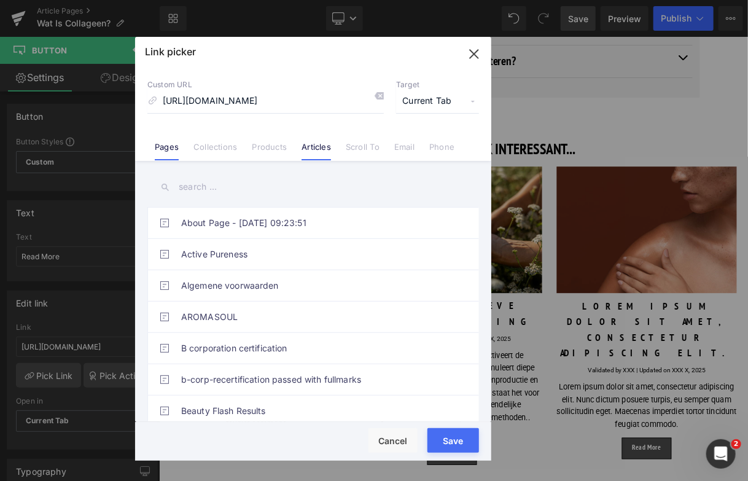
click at [324, 147] on link "Articles" at bounding box center [316, 151] width 29 height 18
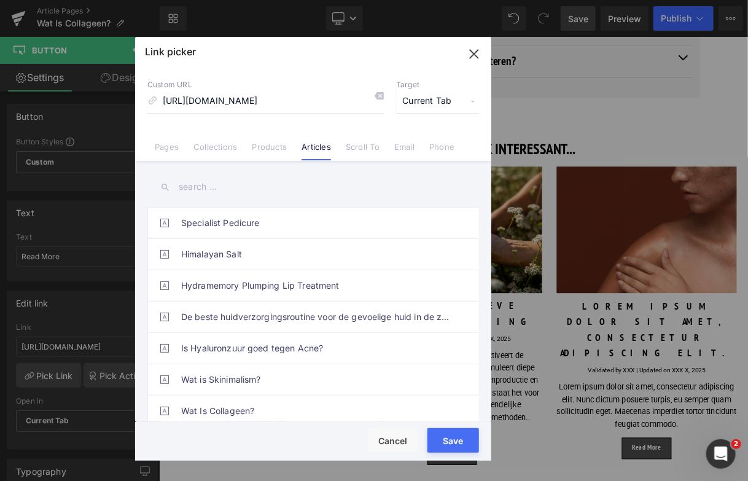
click at [232, 184] on input "text" at bounding box center [313, 187] width 332 height 28
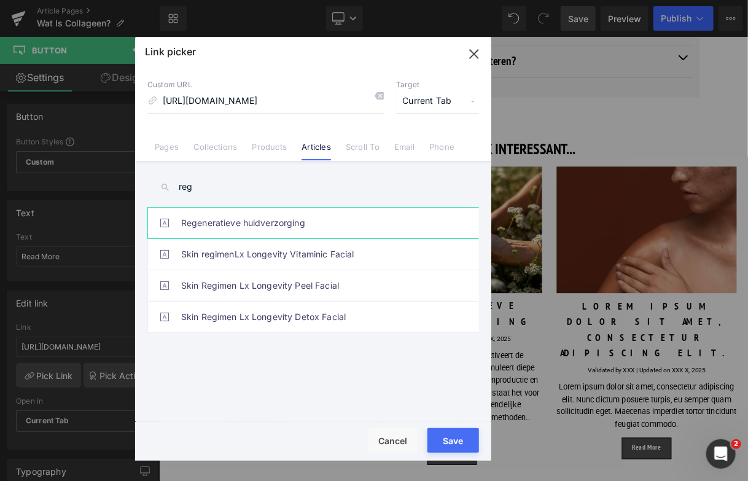
type input "reg"
click at [227, 220] on link "Regeneratieve huidverzorging" at bounding box center [316, 223] width 270 height 31
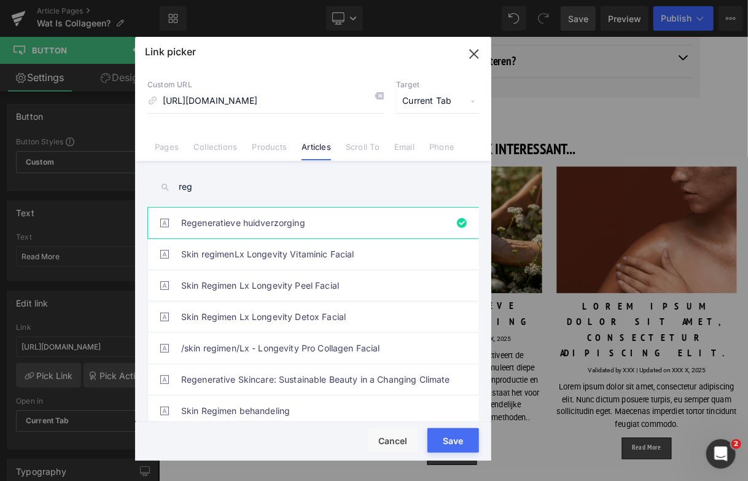
click at [461, 437] on button "Save" at bounding box center [453, 440] width 52 height 25
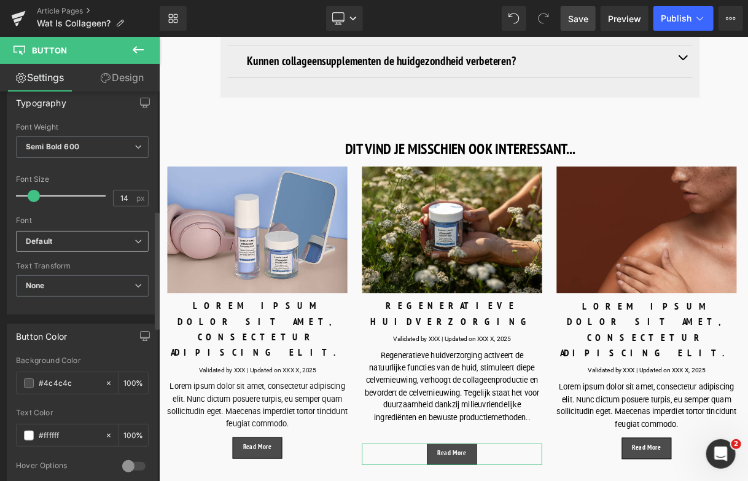
scroll to position [614, 0]
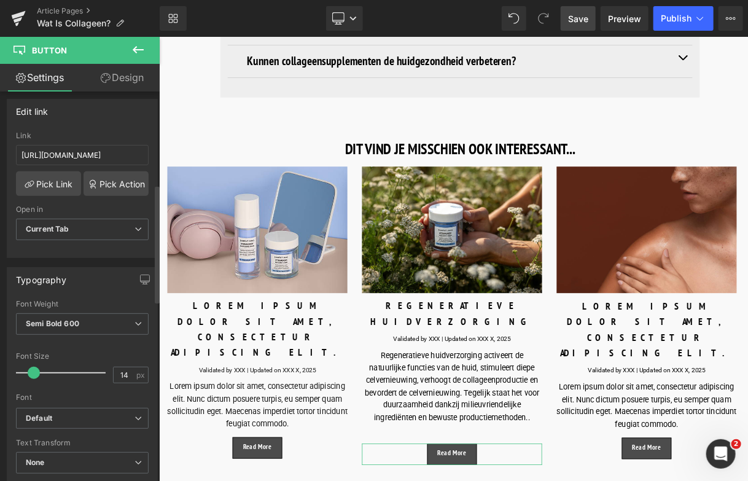
scroll to position [0, 0]
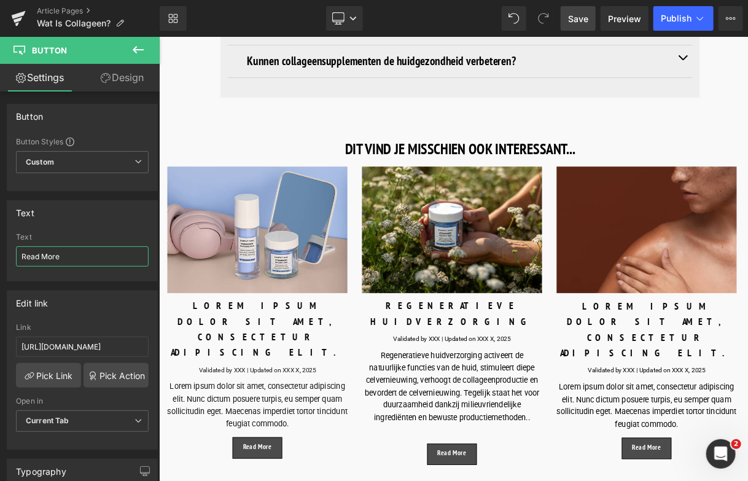
drag, startPoint x: 71, startPoint y: 252, endPoint x: -1, endPoint y: 244, distance: 72.4
click at [0, 244] on html "Button You are previewing how the will restyle your page. You can not edit Elem…" at bounding box center [374, 240] width 748 height 481
type input "[PERSON_NAME]"
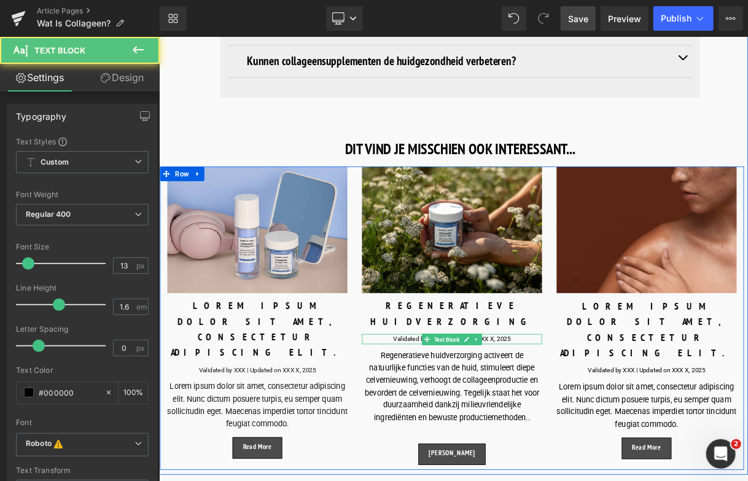
click at [462, 411] on div "Validated by XXX | Updated on XXX X, 2025" at bounding box center [527, 417] width 227 height 13
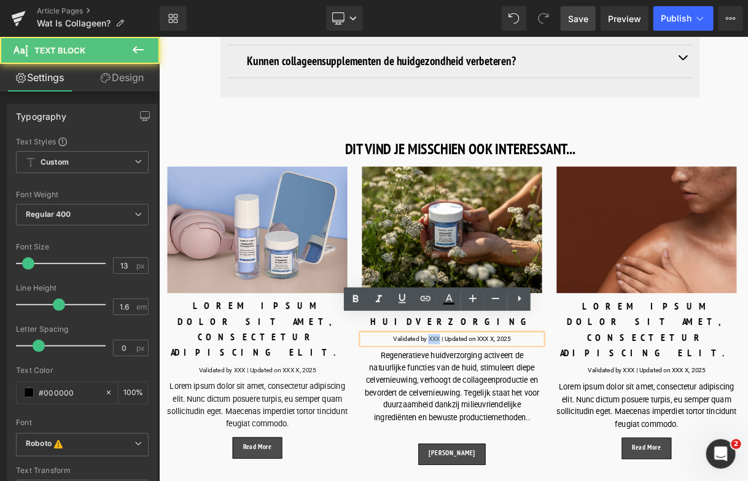
drag, startPoint x: 509, startPoint y: 395, endPoint x: 496, endPoint y: 398, distance: 13.1
click at [496, 411] on div "Validated by XXX | Updated on XXX X, 2025" at bounding box center [527, 417] width 227 height 13
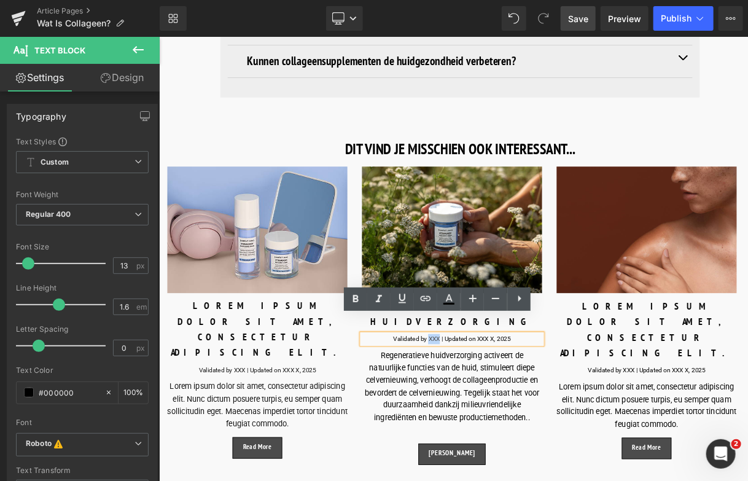
click at [496, 411] on div "Validated by XXX | Updated on XXX X, 2025" at bounding box center [527, 417] width 227 height 13
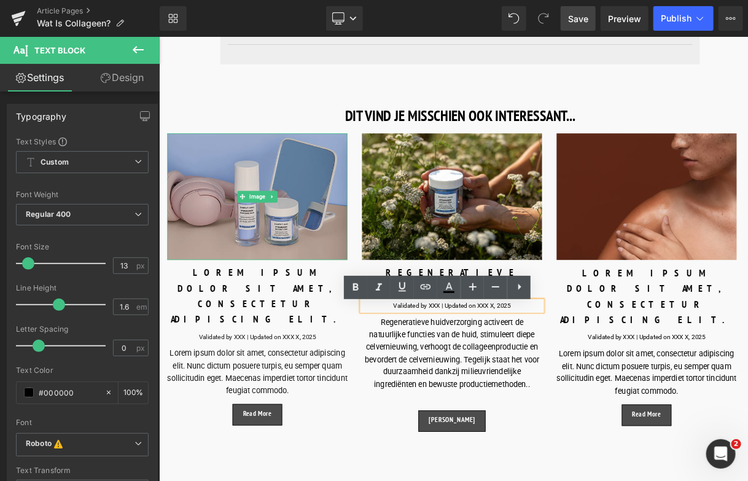
scroll to position [5101, 0]
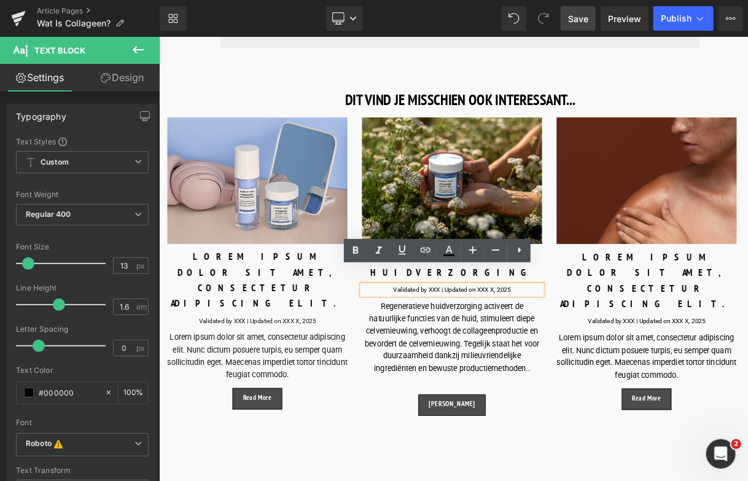
click at [303, 314] on div "LOREM IPSUM DOLOR SIT AMET, CONSECTETUR ADIPISCING ELIT." at bounding box center [282, 343] width 227 height 79
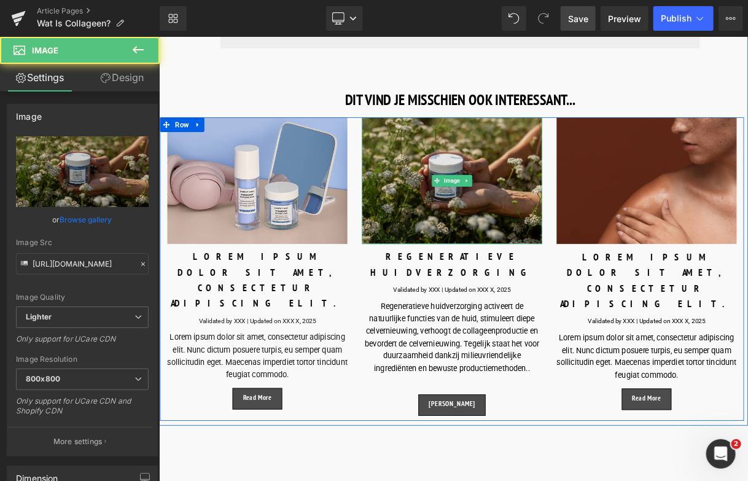
click at [528, 194] on img at bounding box center [527, 218] width 227 height 160
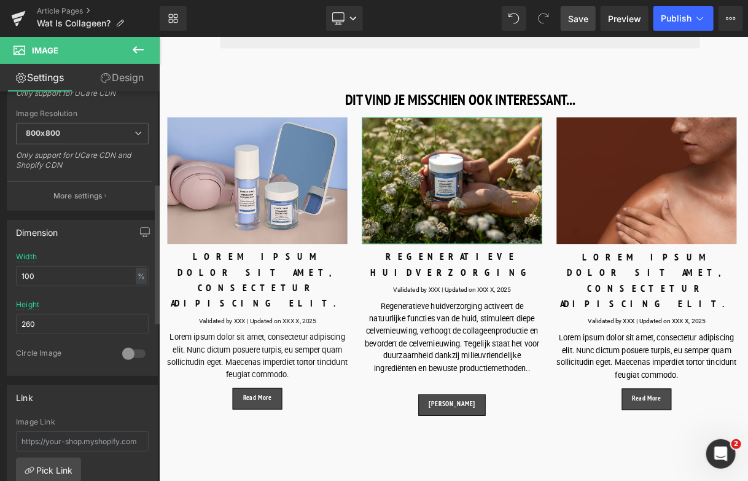
scroll to position [430, 0]
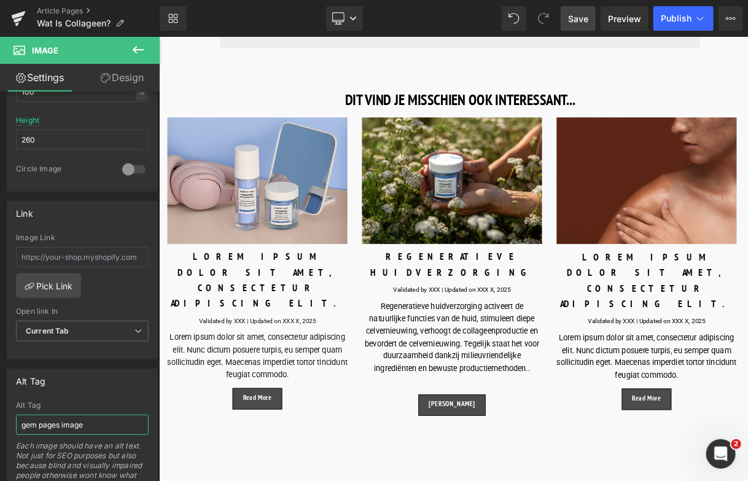
drag, startPoint x: 85, startPoint y: 423, endPoint x: 0, endPoint y: 419, distance: 85.5
click at [0, 422] on html "Button You are previewing how the will restyle your page. You can not edit Elem…" at bounding box center [374, 240] width 748 height 481
type input "Rich Sorbet Cream in een veld met duizendblad bloemen van regeneratieve landbouw"
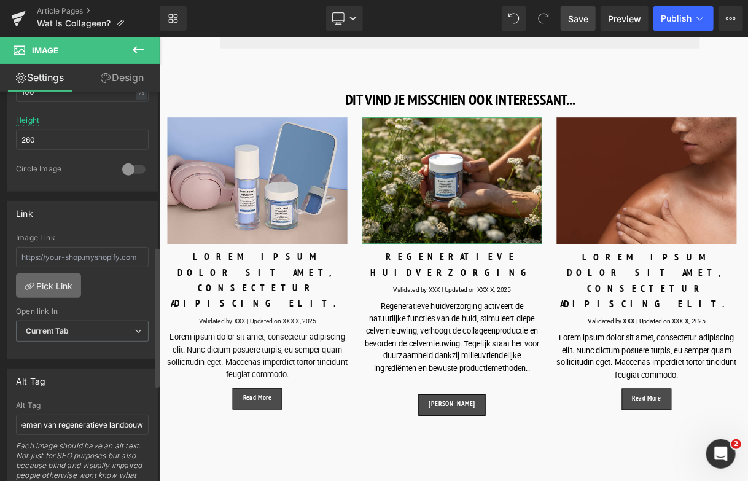
scroll to position [0, 0]
click at [57, 279] on link "Pick Link" at bounding box center [48, 285] width 65 height 25
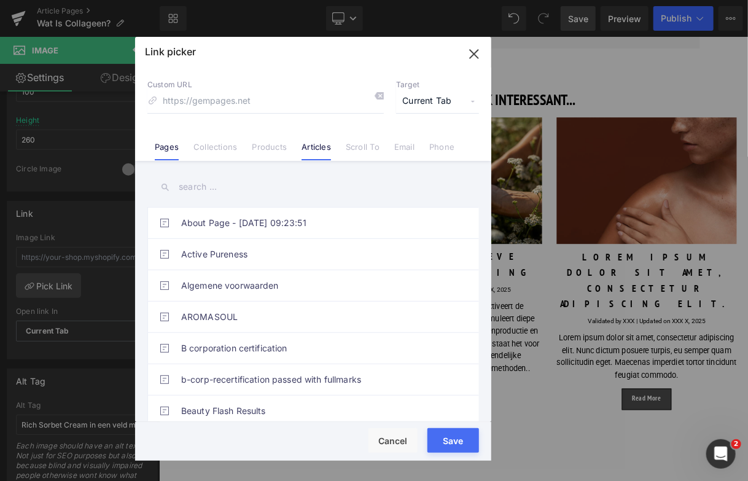
click at [311, 147] on link "Articles" at bounding box center [316, 151] width 29 height 18
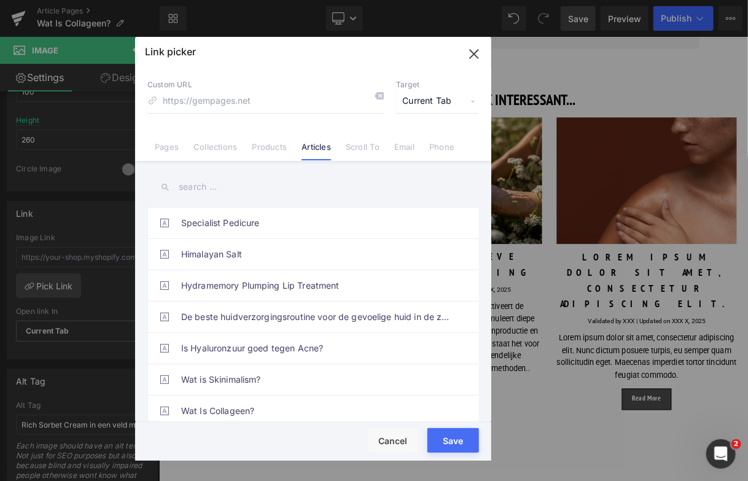
click at [227, 194] on input "text" at bounding box center [313, 187] width 332 height 28
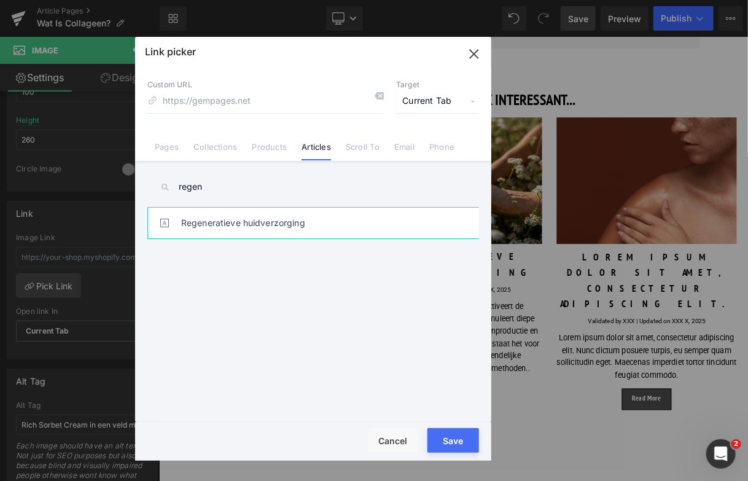
type input "regen"
click at [259, 222] on link "Regeneratieve huidverzorging" at bounding box center [316, 223] width 270 height 31
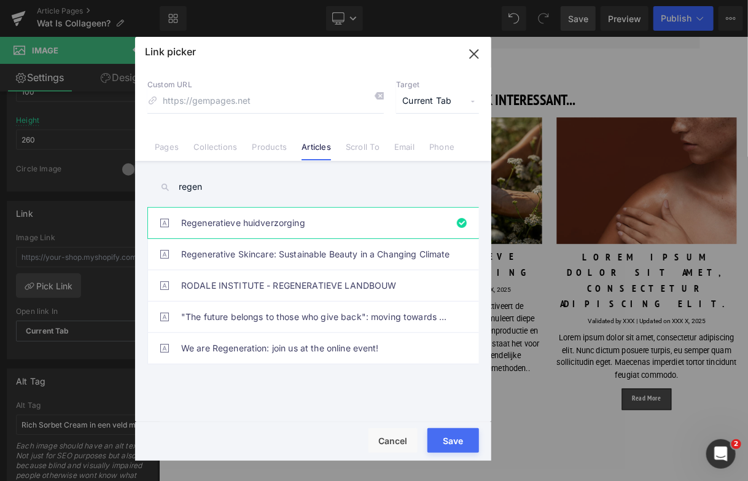
click at [458, 440] on button "Save" at bounding box center [453, 440] width 52 height 25
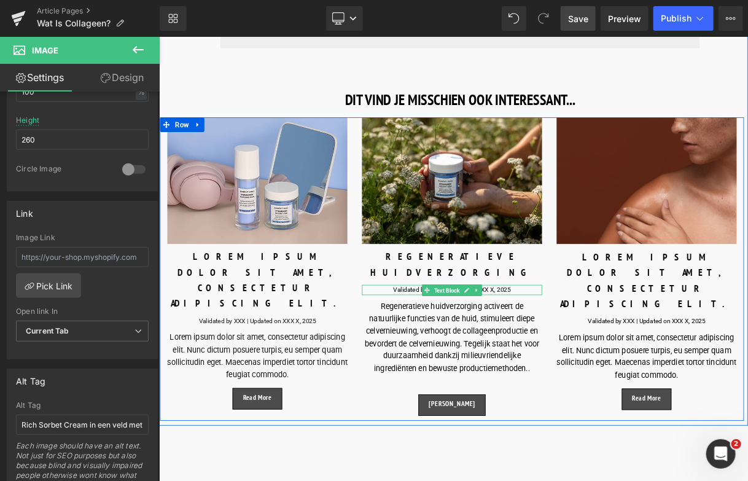
click at [475, 349] on div "Validated by XXX | Updated on XXX X, 2025" at bounding box center [527, 355] width 227 height 13
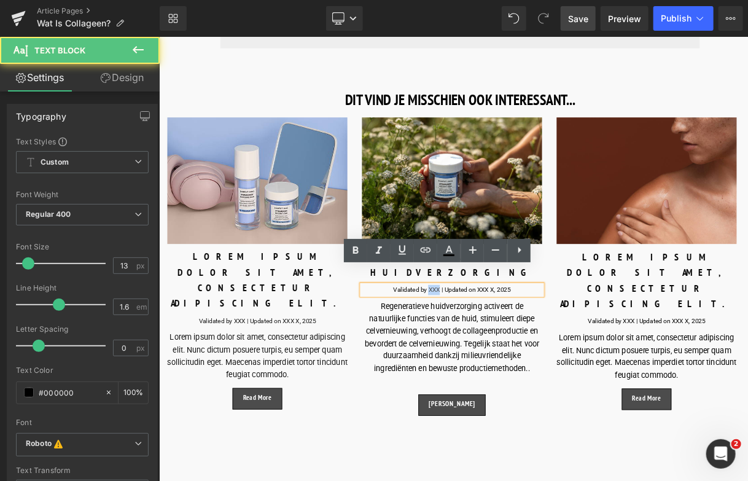
drag, startPoint x: 510, startPoint y: 335, endPoint x: 496, endPoint y: 339, distance: 14.8
click at [496, 349] on div "Validated by XXX | Updated on XXX X, 2025" at bounding box center [527, 355] width 227 height 13
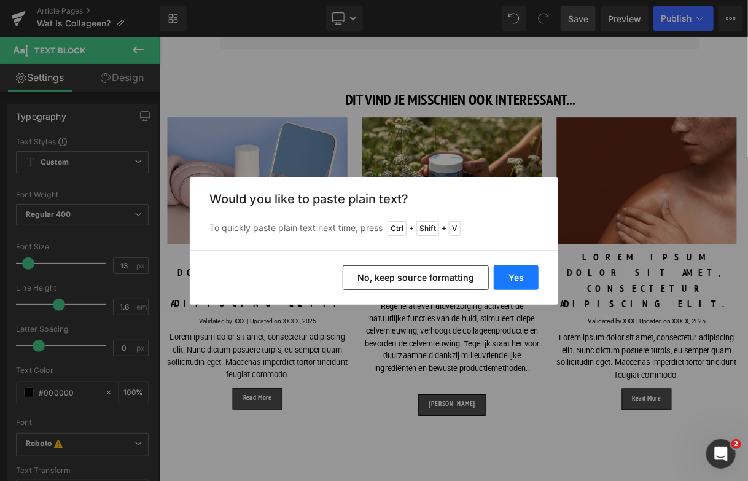
click at [503, 278] on button "Yes" at bounding box center [516, 277] width 45 height 25
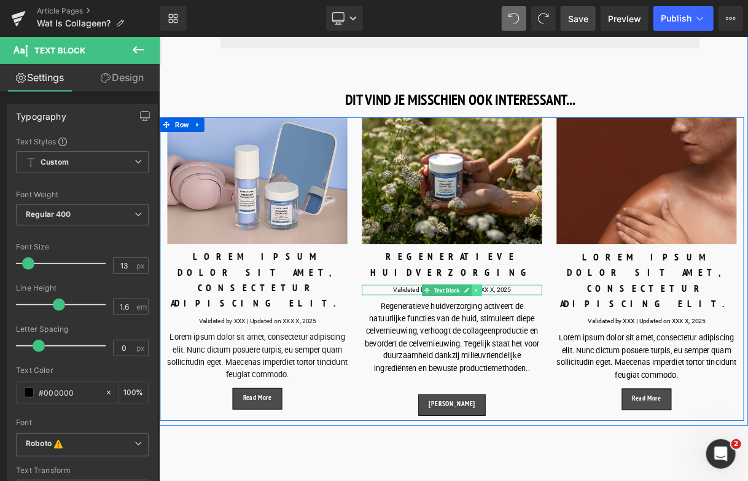
click at [558, 354] on icon at bounding box center [559, 356] width 2 height 4
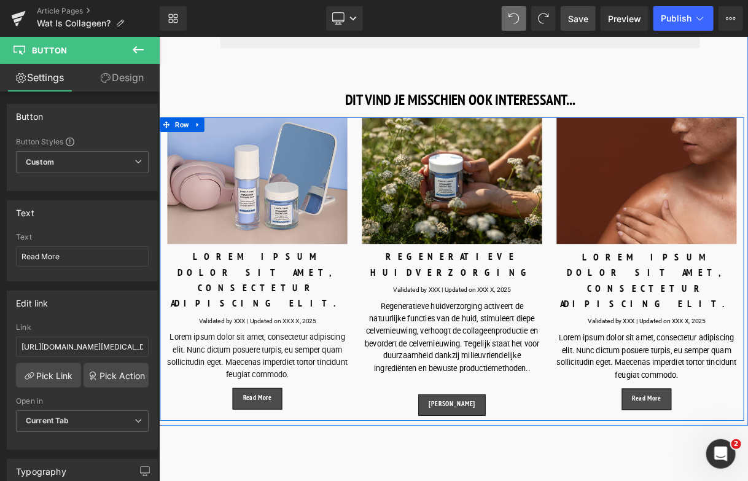
click at [203, 148] on icon at bounding box center [207, 147] width 9 height 9
click at [236, 146] on icon at bounding box center [239, 147] width 9 height 9
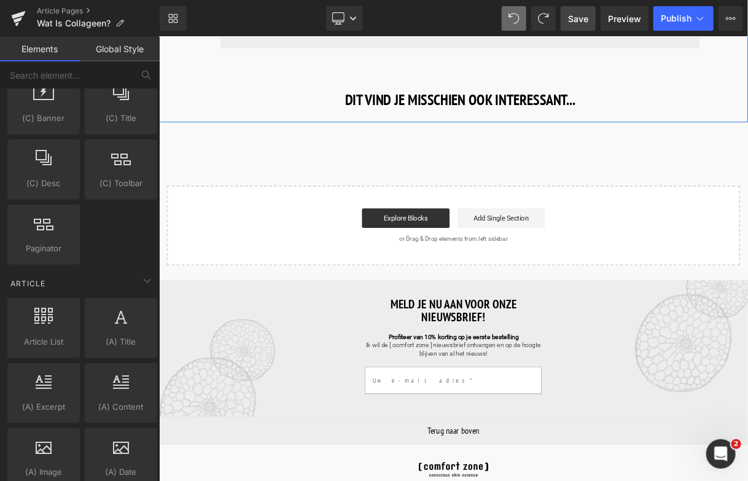
scroll to position [2088, 0]
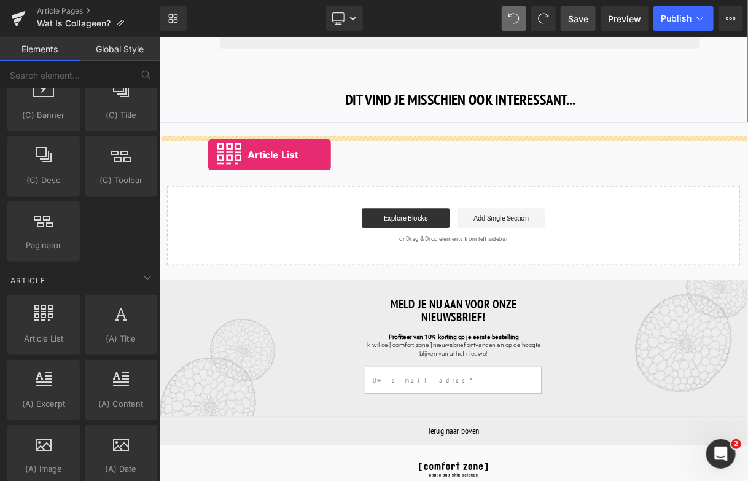
drag, startPoint x: 198, startPoint y: 357, endPoint x: 220, endPoint y: 185, distance: 173.4
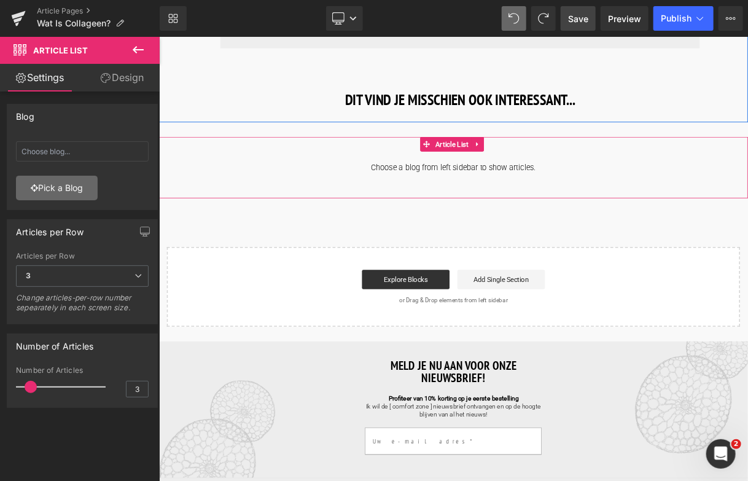
click at [80, 192] on link "Pick a Blog" at bounding box center [57, 188] width 82 height 25
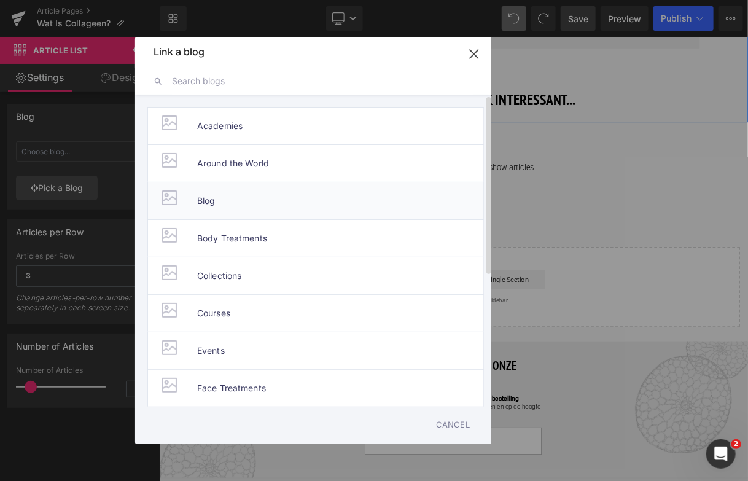
click at [225, 202] on li "Blog" at bounding box center [315, 200] width 337 height 37
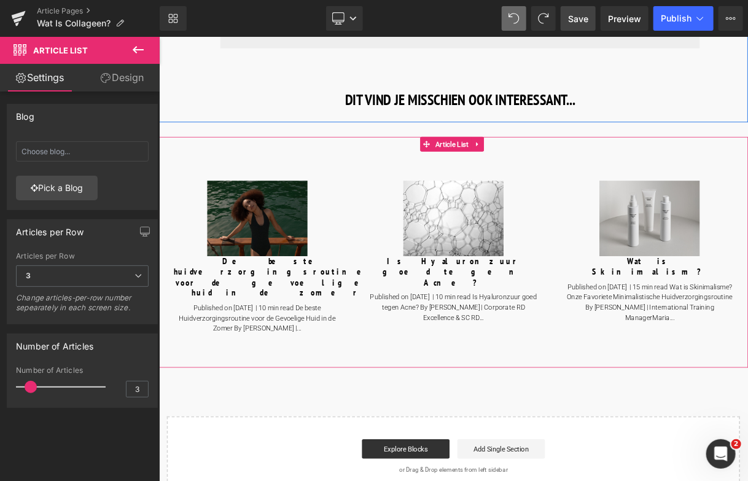
click at [130, 70] on link "Design" at bounding box center [122, 78] width 80 height 28
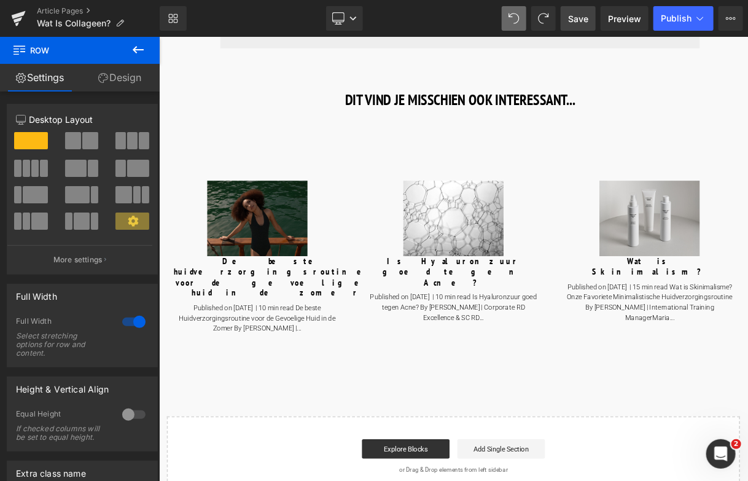
drag, startPoint x: 572, startPoint y: 20, endPoint x: 270, endPoint y: 246, distance: 377.8
click at [572, 20] on span "Save" at bounding box center [578, 18] width 20 height 13
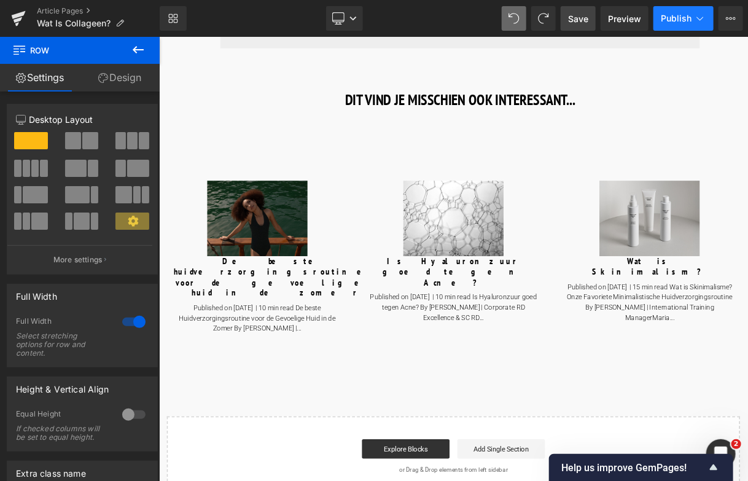
click at [700, 18] on icon at bounding box center [700, 18] width 12 height 12
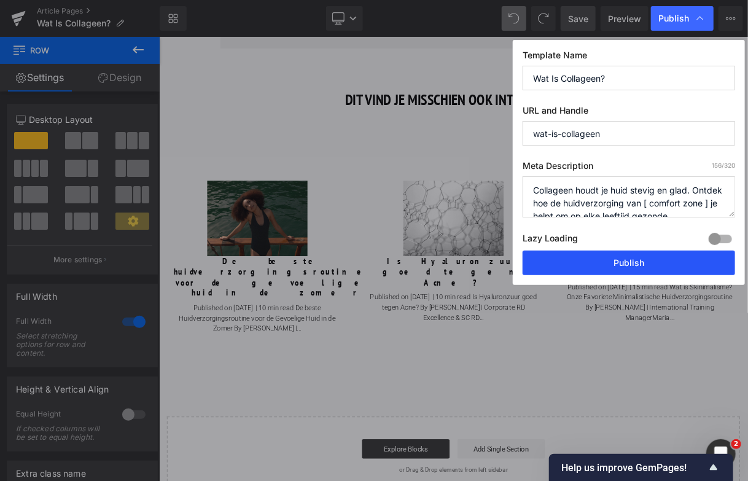
click at [673, 262] on button "Publish" at bounding box center [629, 263] width 212 height 25
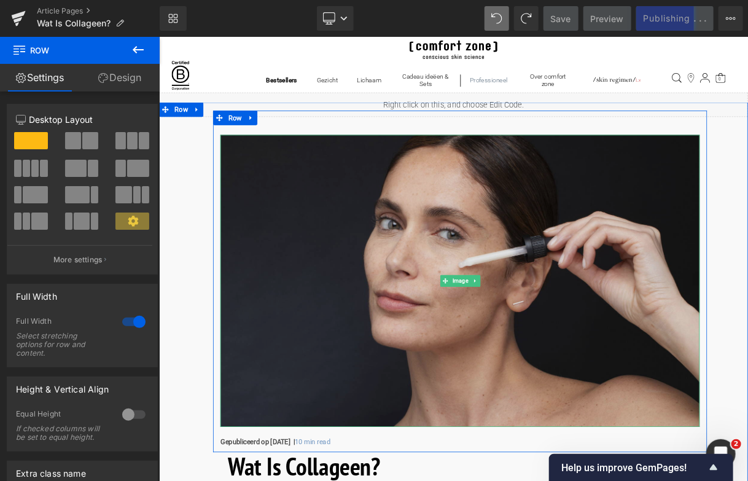
scroll to position [189, 0]
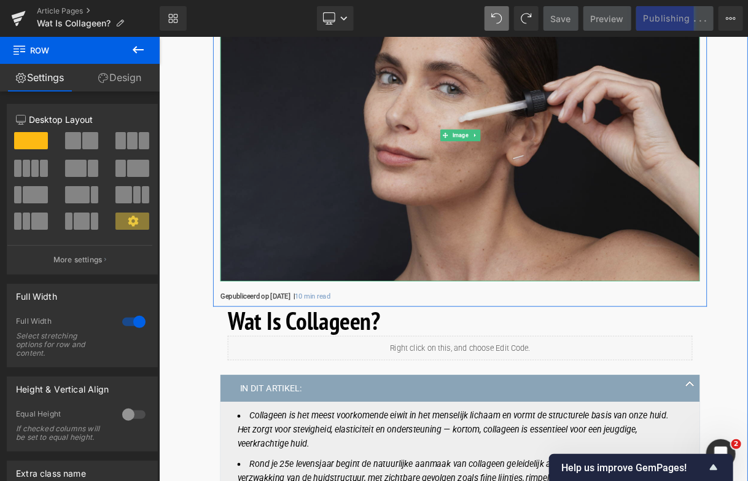
click at [417, 192] on img at bounding box center [538, 160] width 605 height 368
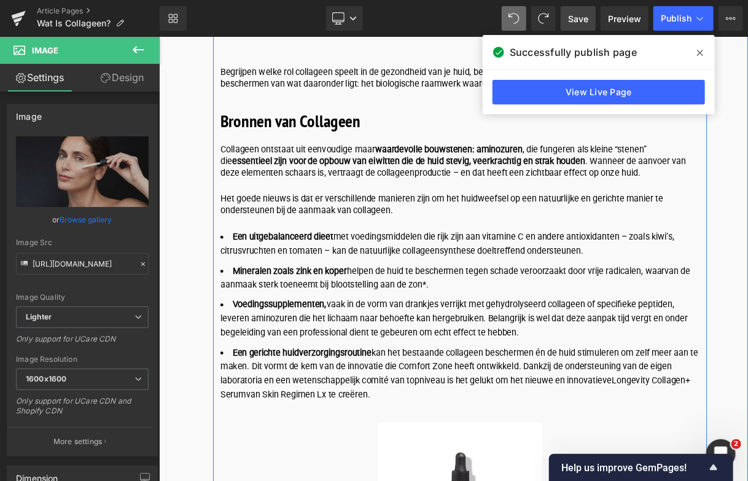
scroll to position [1908, 0]
